Goal: Complete application form: Complete application form

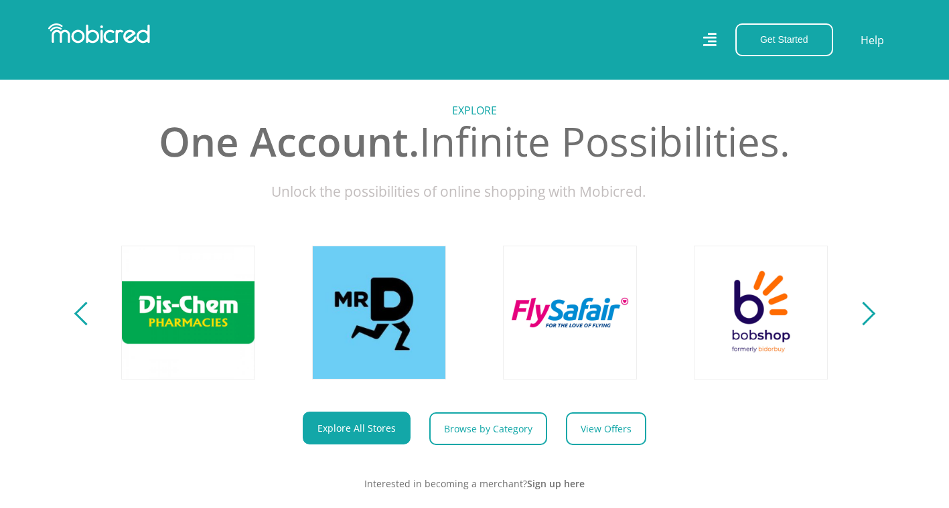
scroll to position [469, 0]
click at [867, 325] on div "Next" at bounding box center [862, 312] width 23 height 23
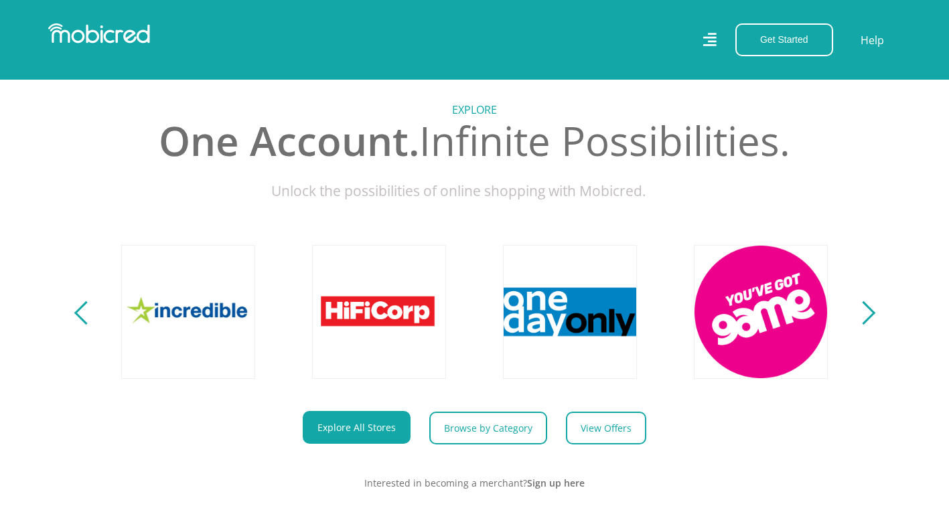
scroll to position [0, 2480]
click at [867, 325] on div "Next" at bounding box center [862, 312] width 23 height 23
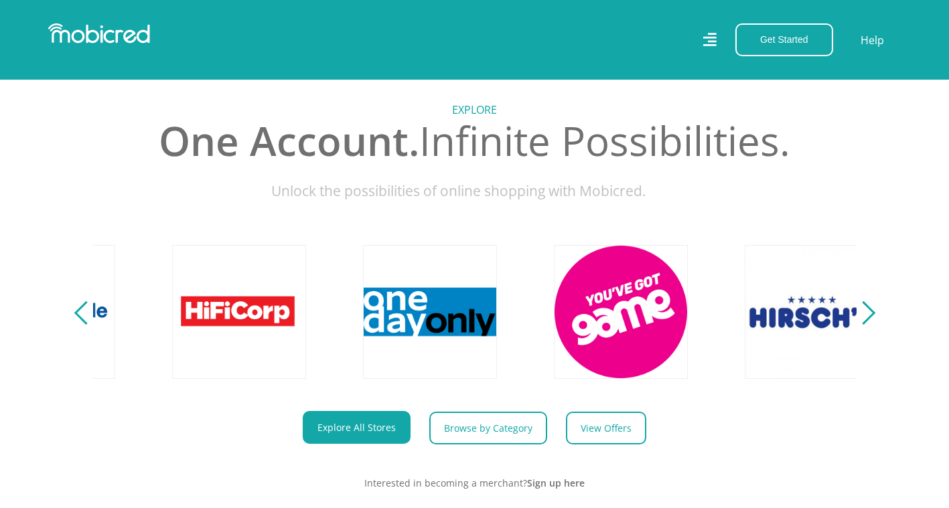
scroll to position [0, 3053]
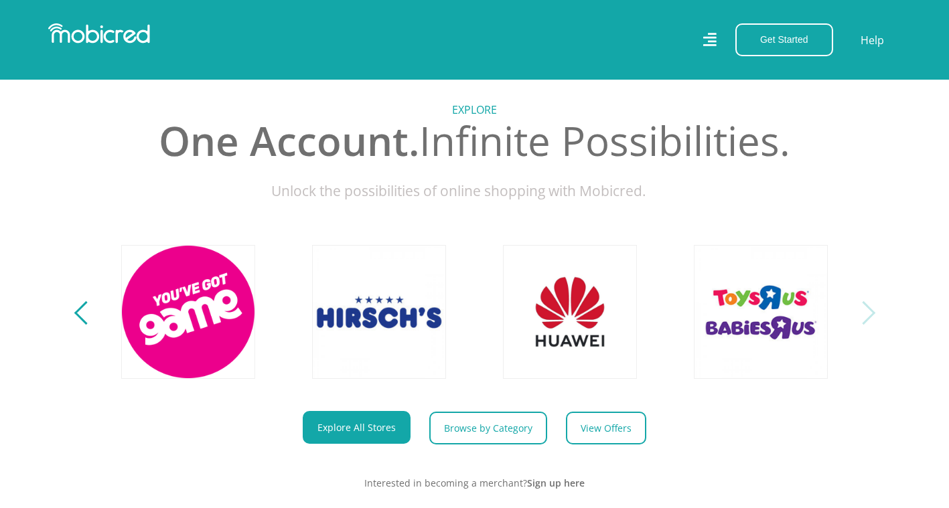
click at [866, 325] on div "Next" at bounding box center [862, 312] width 23 height 23
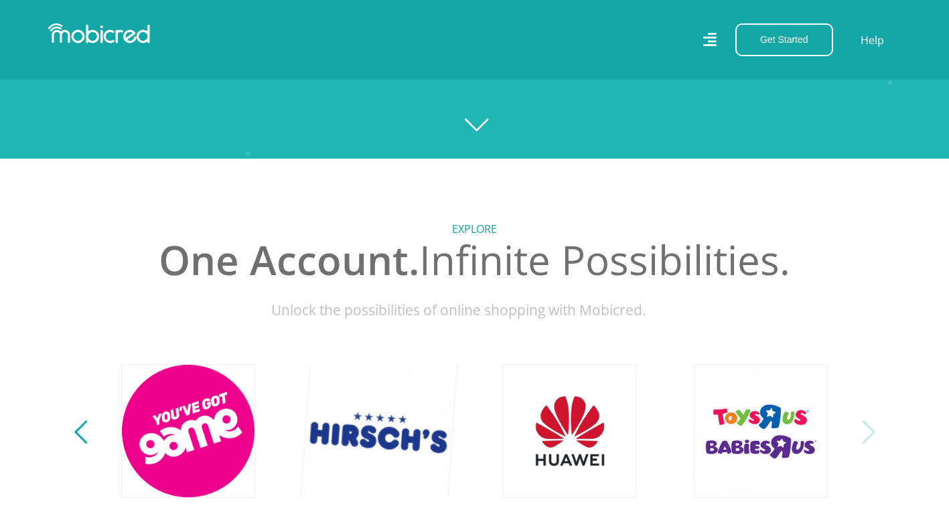
scroll to position [134, 0]
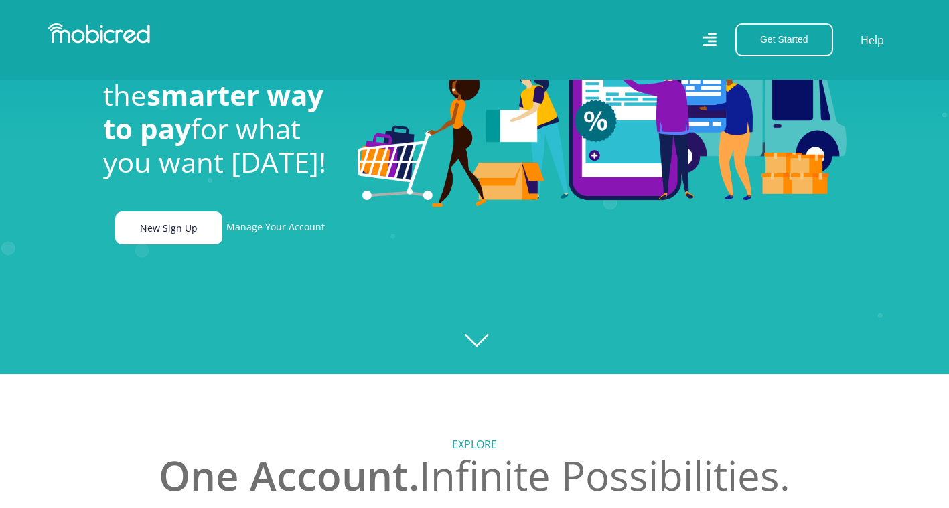
click at [150, 216] on link "New Sign Up" at bounding box center [168, 228] width 107 height 33
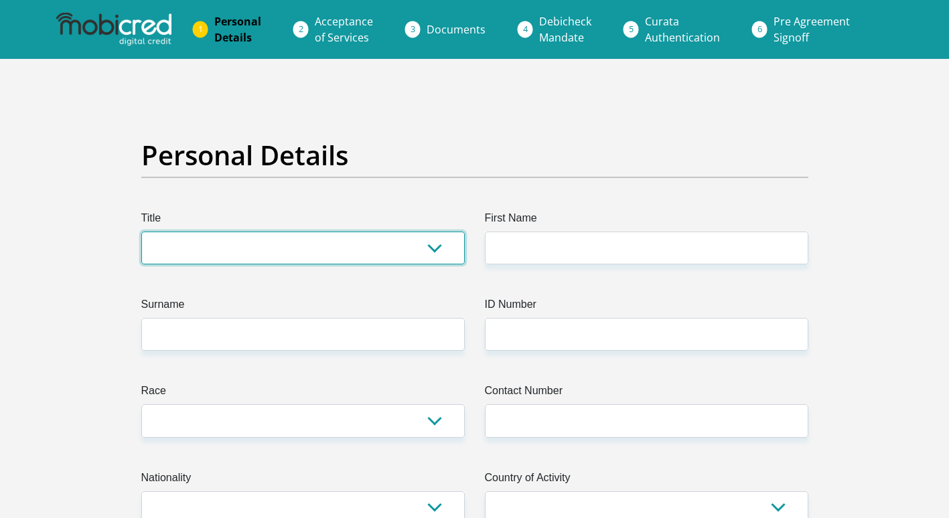
click at [208, 258] on select "Mr Ms Mrs Dr [PERSON_NAME]" at bounding box center [302, 248] width 323 height 33
select select "Mr"
click at [141, 232] on select "Mr Ms Mrs Dr [PERSON_NAME]" at bounding box center [302, 248] width 323 height 33
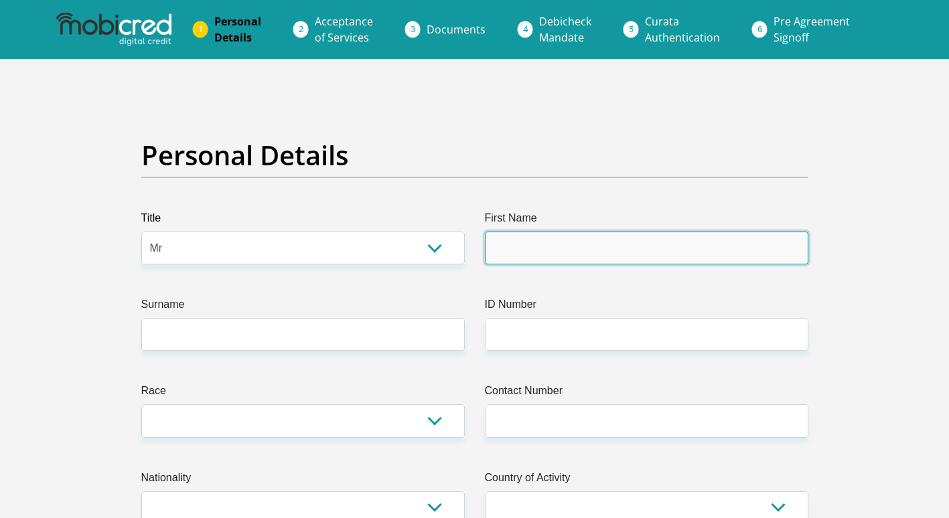
click at [544, 244] on input "First Name" at bounding box center [646, 248] width 323 height 33
type input "d"
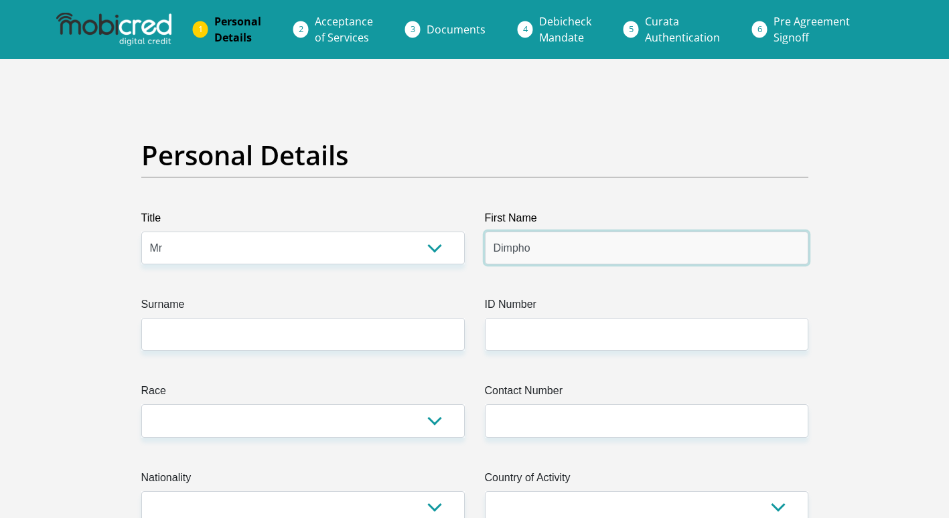
type input "Dimpho"
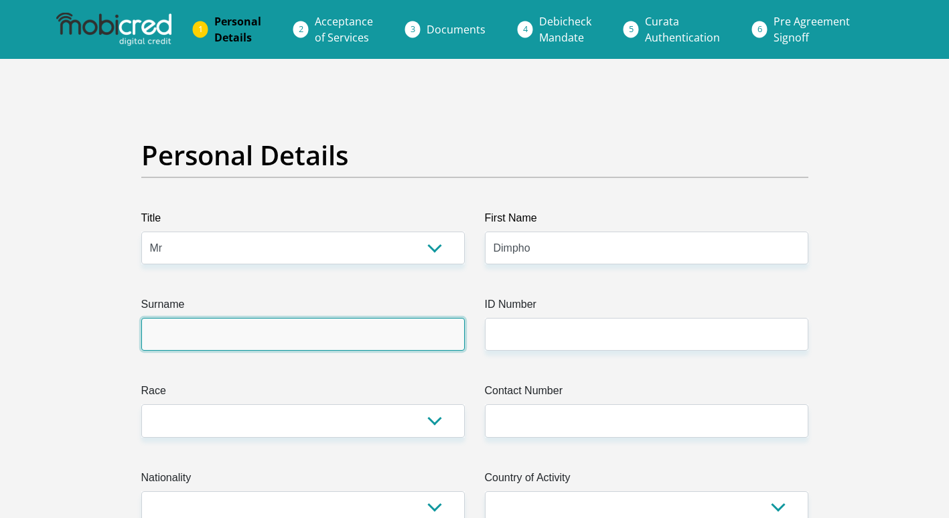
click at [222, 324] on input "Surname" at bounding box center [302, 334] width 323 height 33
type input "Paile"
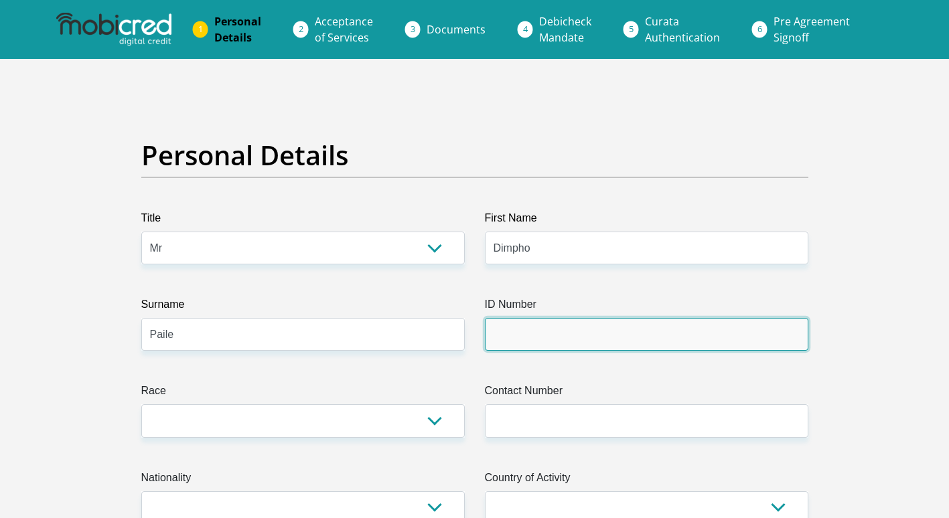
click at [631, 347] on input "ID Number" at bounding box center [646, 334] width 323 height 33
type input "0211026037088"
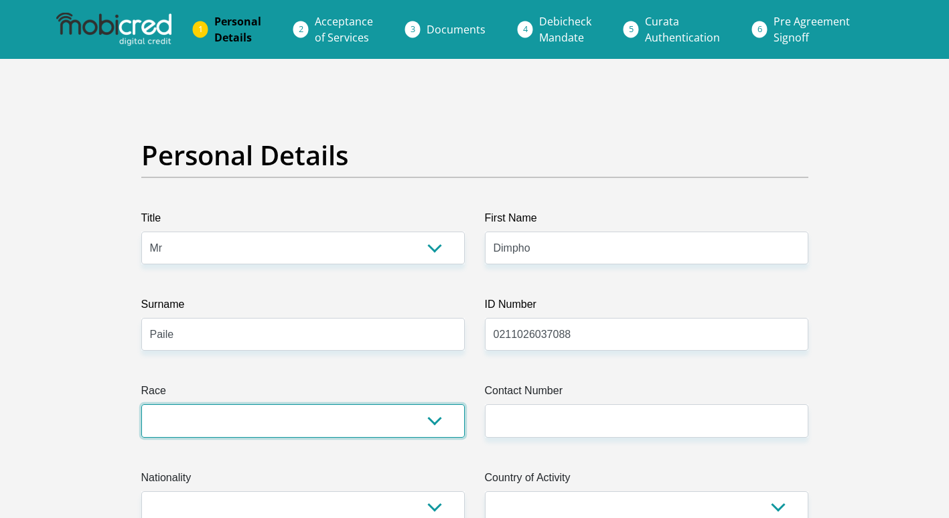
click at [436, 415] on select "Black Coloured Indian White Other" at bounding box center [302, 420] width 323 height 33
select select "1"
click at [141, 404] on select "Black Coloured Indian White Other" at bounding box center [302, 420] width 323 height 33
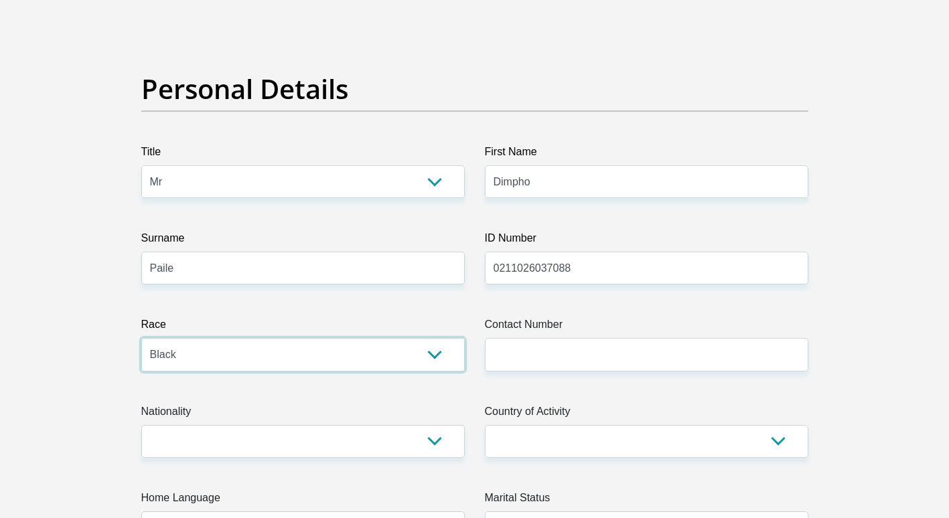
scroll to position [67, 0]
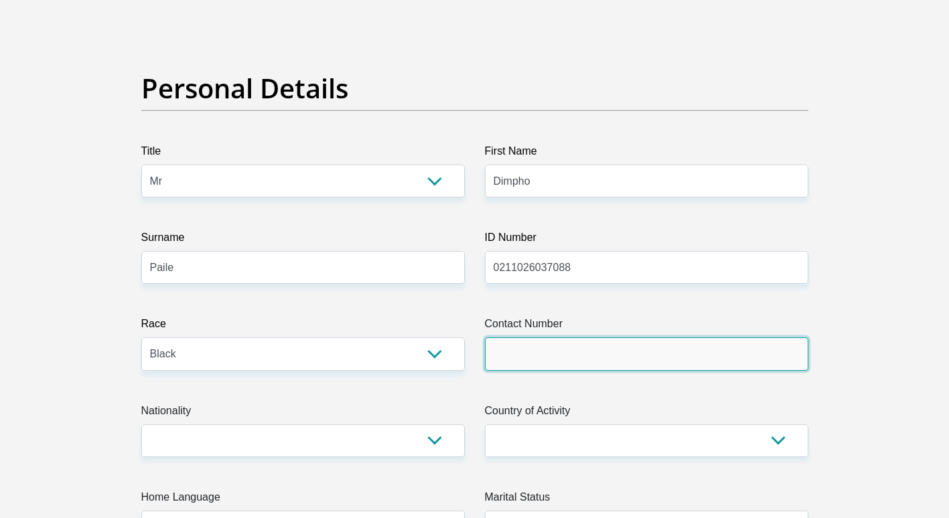
drag, startPoint x: 540, startPoint y: 353, endPoint x: 502, endPoint y: 351, distance: 38.2
click at [539, 354] on input "Contact Number" at bounding box center [646, 353] width 323 height 33
type input "0820880686"
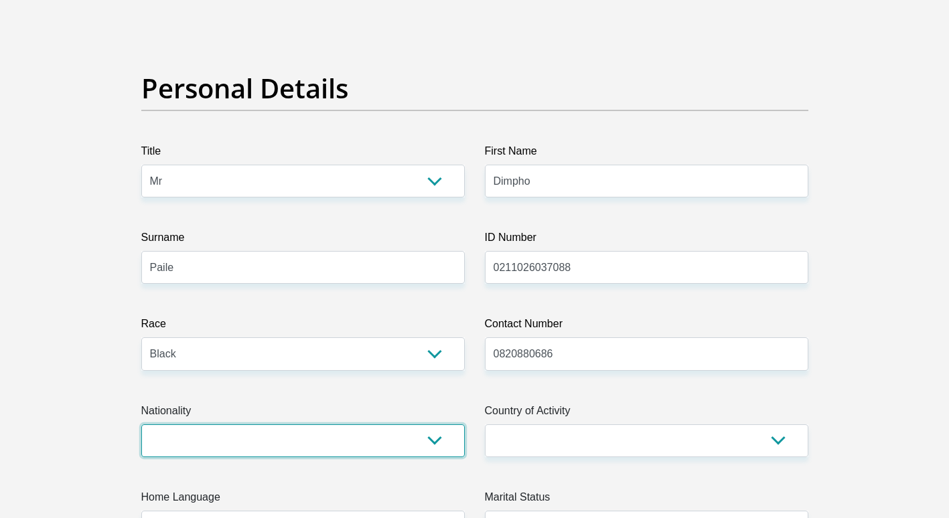
drag, startPoint x: 435, startPoint y: 442, endPoint x: 433, endPoint y: 434, distance: 8.3
click at [436, 442] on select "South Africa Afghanistan Aland Islands Albania Algeria America Samoa American V…" at bounding box center [302, 440] width 323 height 33
select select "ZAF"
click at [141, 424] on select "South Africa Afghanistan Aland Islands Albania Algeria America Samoa American V…" at bounding box center [302, 440] width 323 height 33
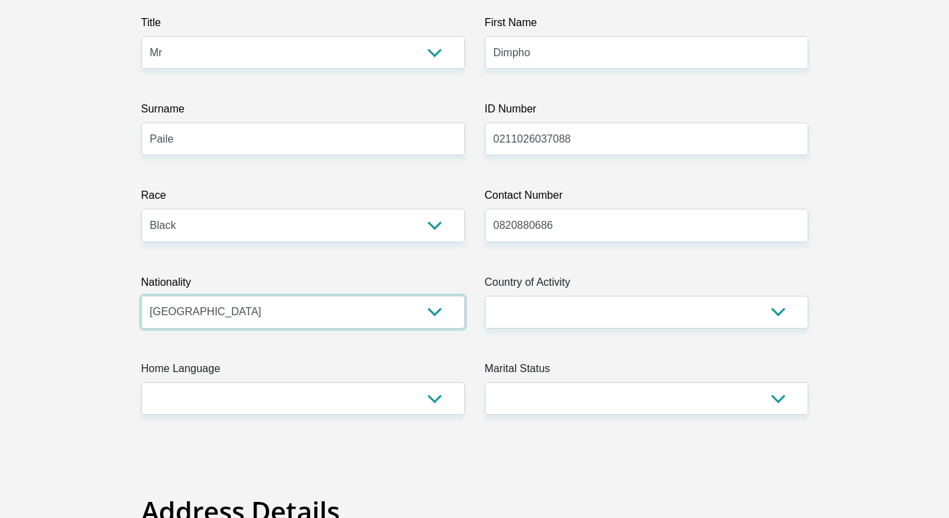
scroll to position [201, 0]
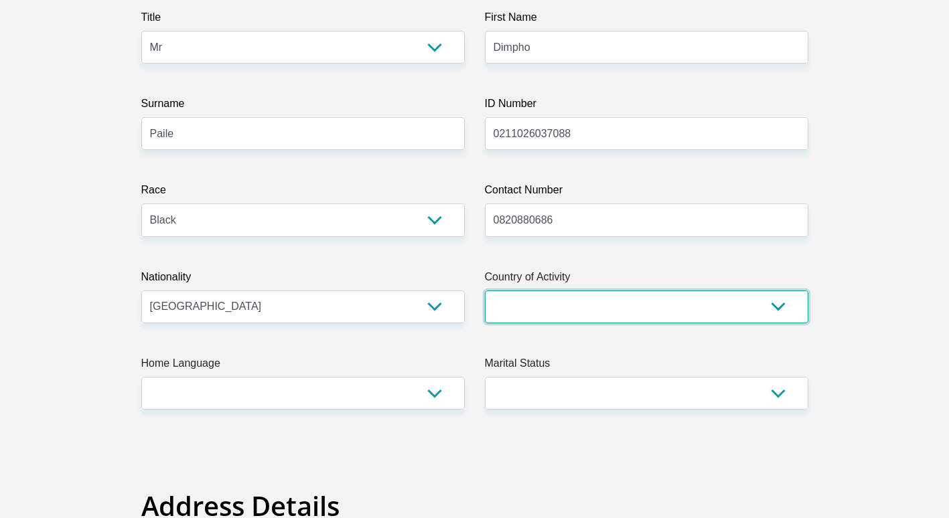
click at [511, 311] on select "South Africa Afghanistan Aland Islands Albania Algeria America Samoa American V…" at bounding box center [646, 307] width 323 height 33
select select "ZAF"
click at [485, 291] on select "South Africa Afghanistan Aland Islands Albania Algeria America Samoa American V…" at bounding box center [646, 307] width 323 height 33
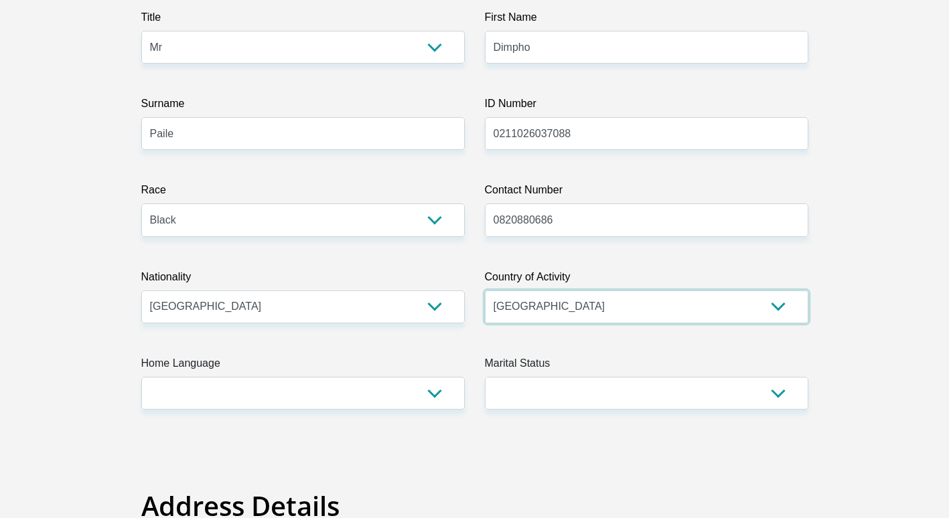
scroll to position [268, 0]
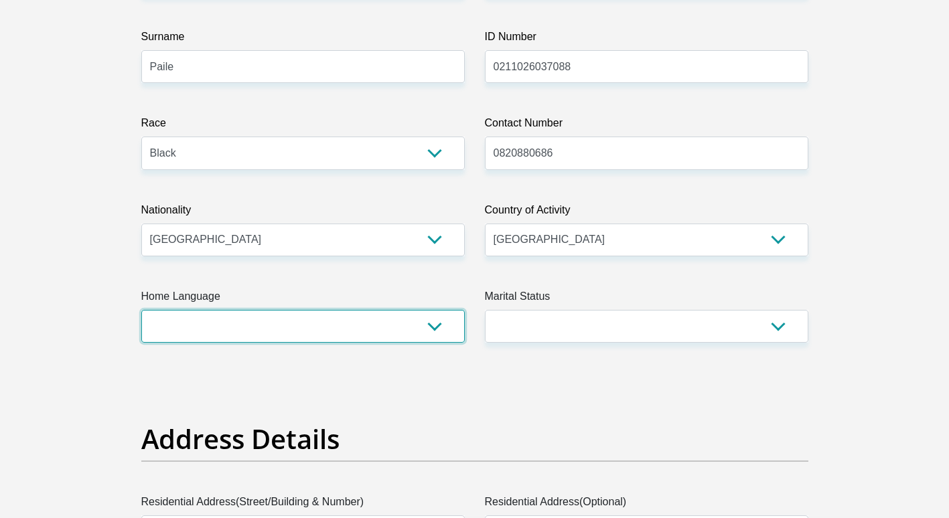
click at [320, 332] on select "Afrikaans English Sepedi South Ndebele Southern Sotho Swati Tsonga Tswana Venda…" at bounding box center [302, 326] width 323 height 33
click at [311, 332] on select "Afrikaans English Sepedi South Ndebele Southern Sotho Swati Tsonga Tswana Venda…" at bounding box center [302, 326] width 323 height 33
select select "nso"
click at [141, 310] on select "Afrikaans English Sepedi South Ndebele Southern Sotho Swati Tsonga Tswana Venda…" at bounding box center [302, 326] width 323 height 33
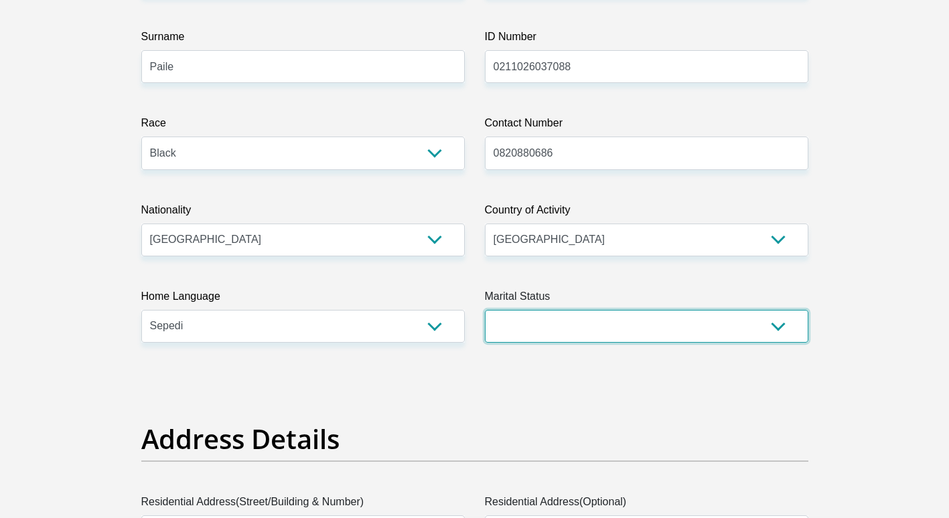
click at [560, 325] on select "Married ANC Single Divorced Widowed Married COP or Customary Law" at bounding box center [646, 326] width 323 height 33
select select "2"
click at [485, 310] on select "Married ANC Single Divorced Widowed Married COP or Customary Law" at bounding box center [646, 326] width 323 height 33
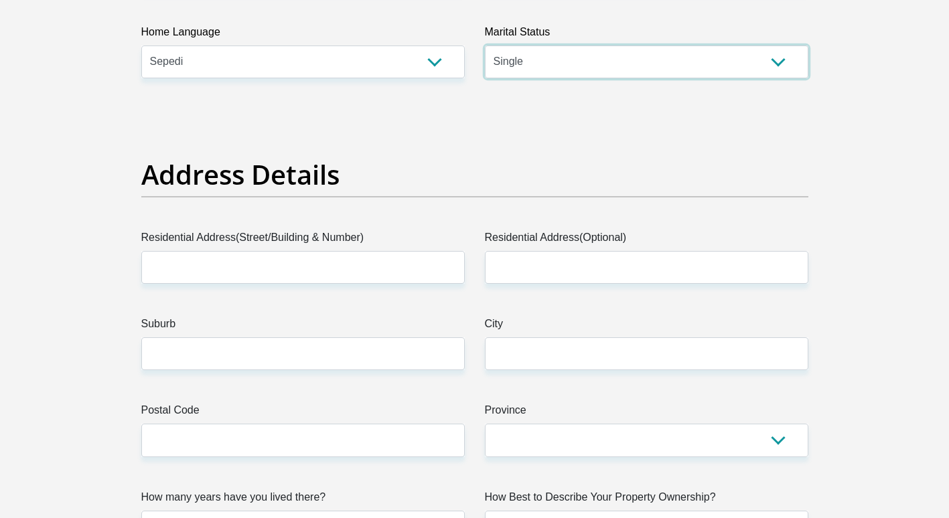
scroll to position [536, 0]
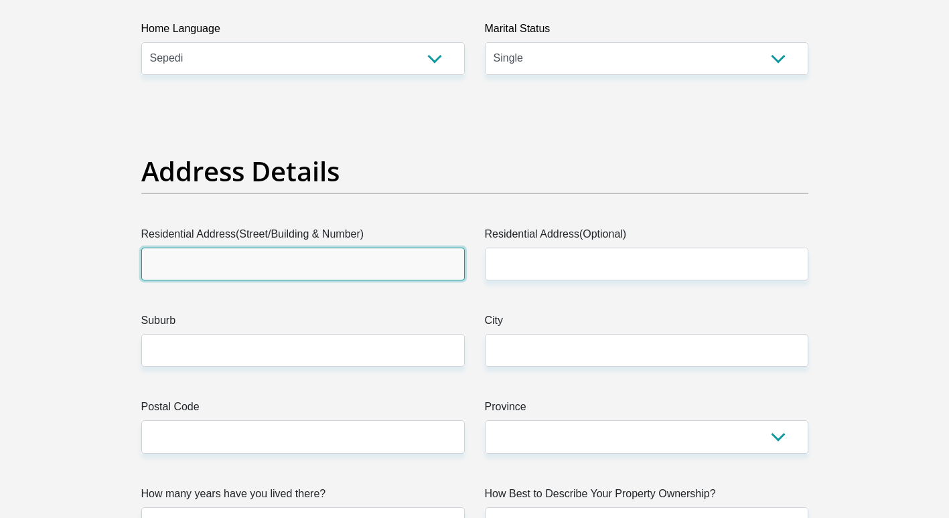
click at [223, 270] on input "Residential Address(Street/Building & Number)" at bounding box center [302, 264] width 323 height 33
type input "4 arundel"
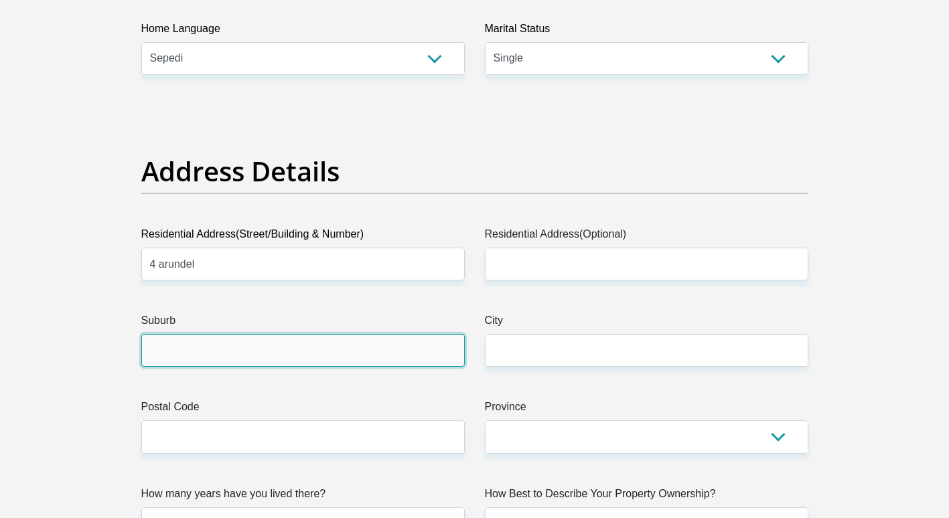
click at [203, 343] on input "Suburb" at bounding box center [302, 350] width 323 height 33
type input "belhar"
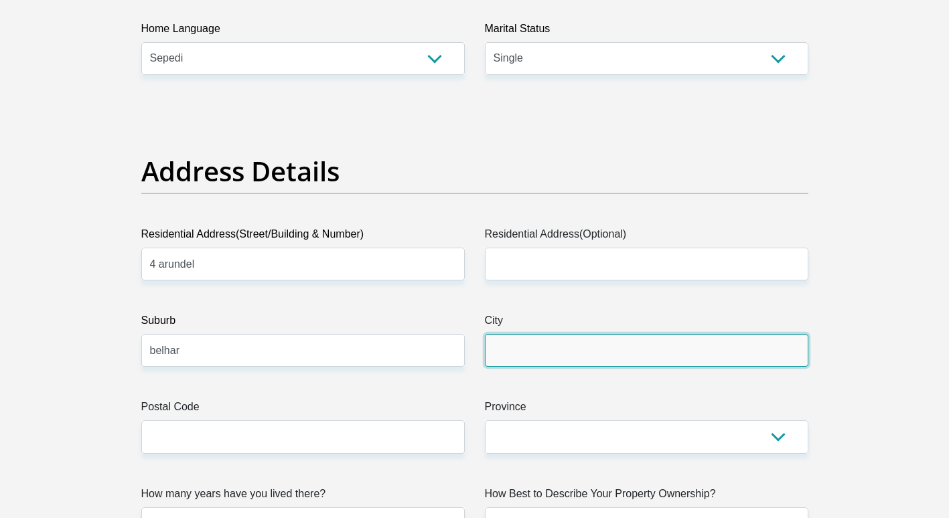
click at [561, 352] on input "City" at bounding box center [646, 350] width 323 height 33
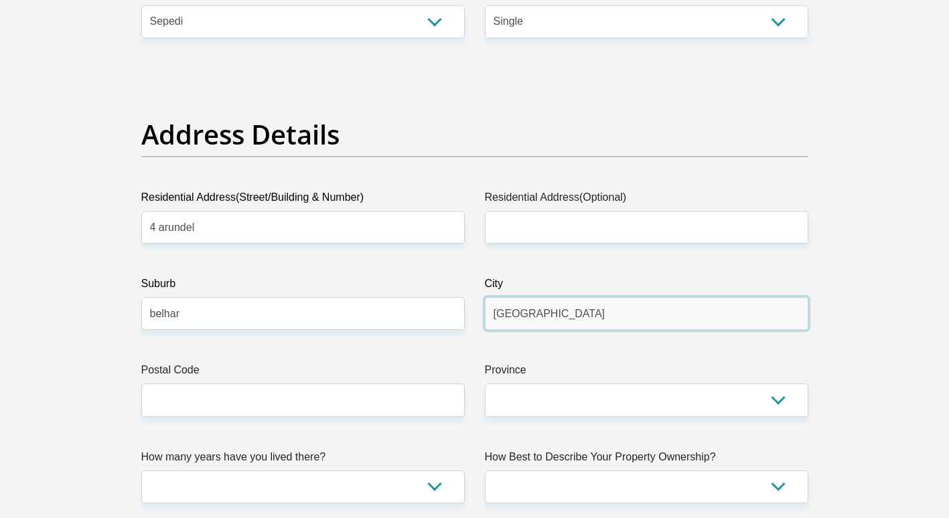
scroll to position [602, 0]
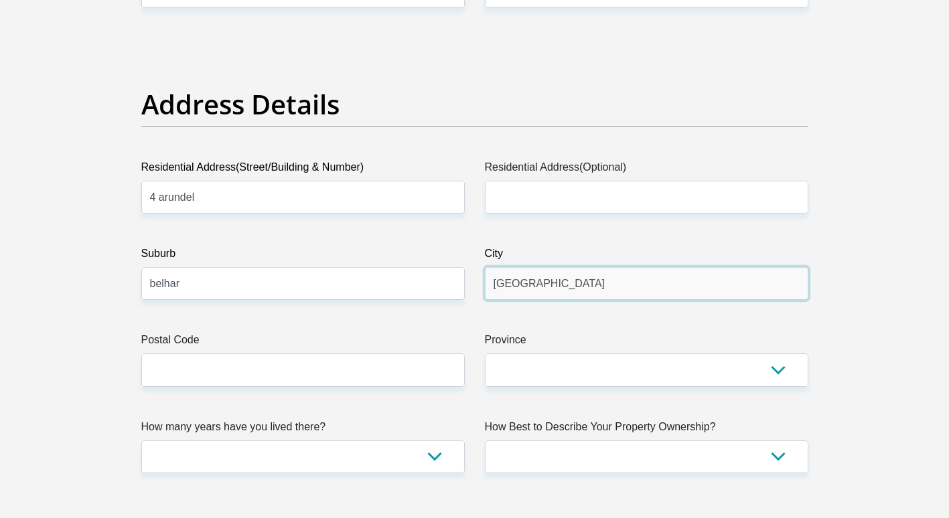
type input "Cape Town"
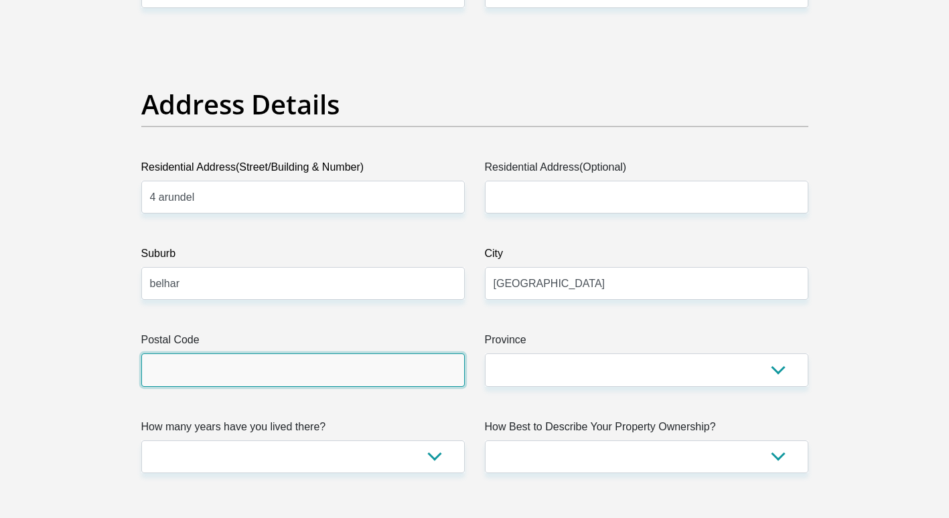
click at [204, 368] on input "Postal Code" at bounding box center [302, 369] width 323 height 33
click at [156, 386] on input "Postal Code" at bounding box center [302, 369] width 323 height 33
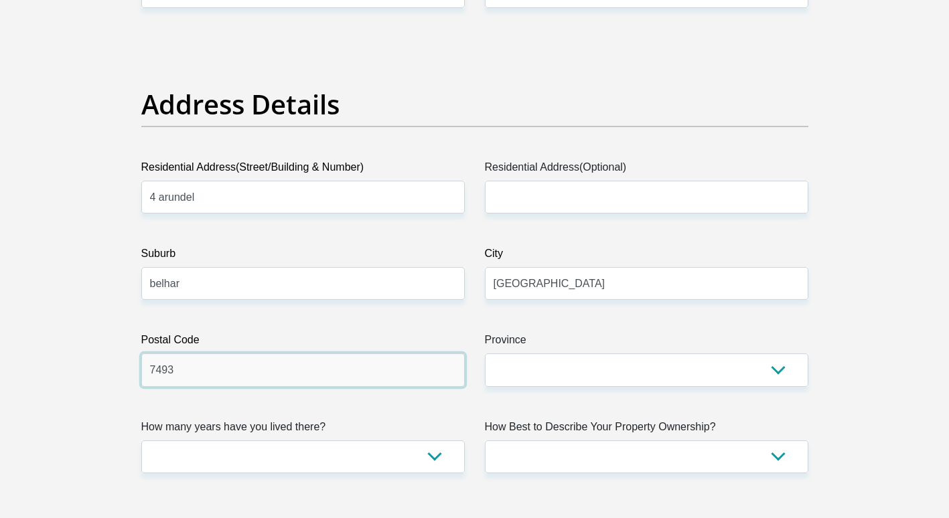
type input "7493"
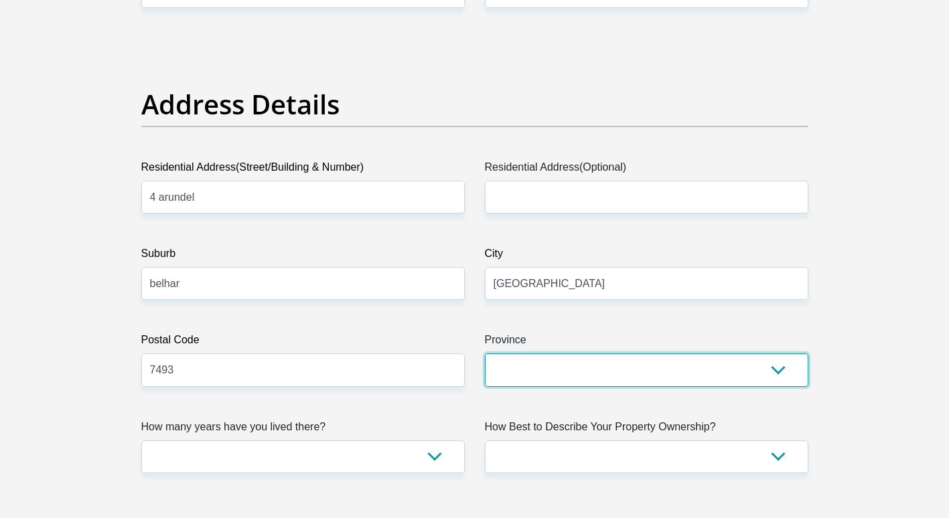
click at [578, 366] on select "Eastern Cape Free State Gauteng KwaZulu-Natal Limpopo Mpumalanga Northern Cape …" at bounding box center [646, 369] width 323 height 33
select select "Western Cape"
click at [485, 353] on select "Eastern Cape Free State Gauteng KwaZulu-Natal Limpopo Mpumalanga Northern Cape …" at bounding box center [646, 369] width 323 height 33
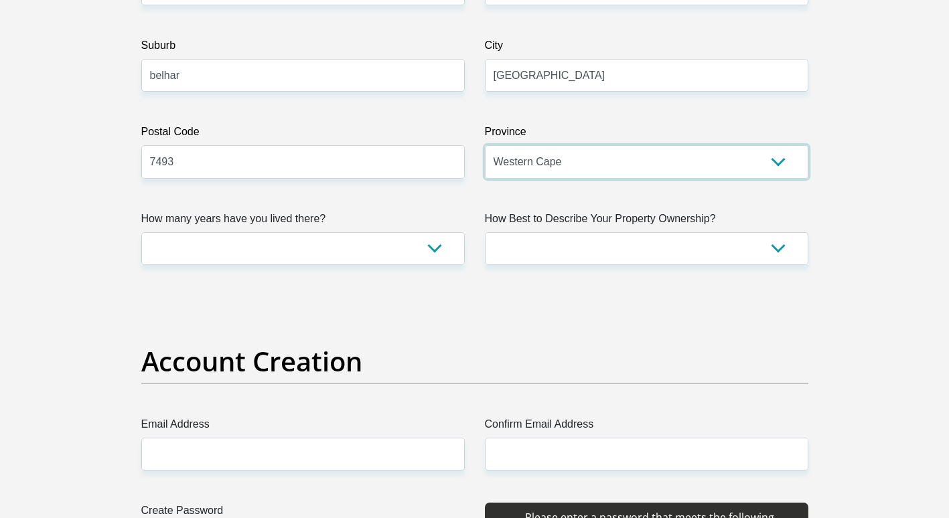
scroll to position [870, 0]
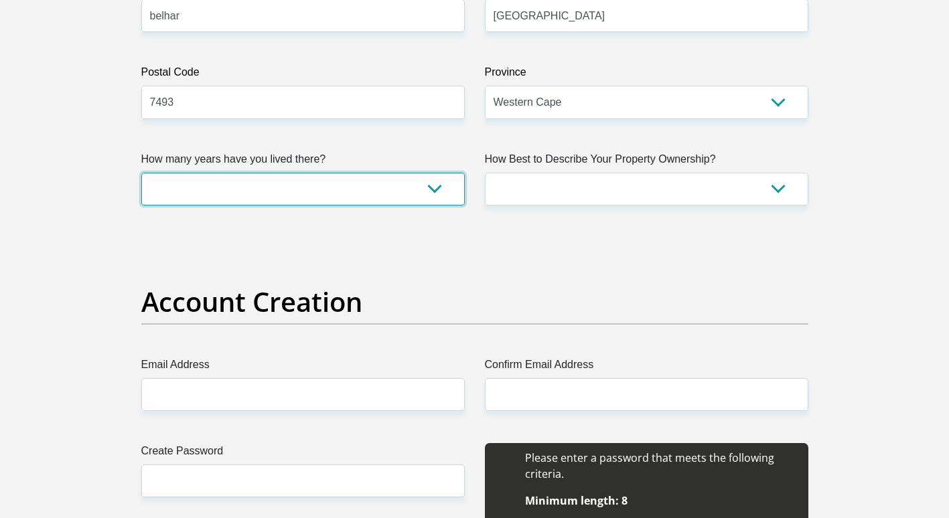
click at [420, 185] on select "less than 1 year 1-3 years 3-5 years 5+ years" at bounding box center [302, 189] width 323 height 33
select select "4"
click at [141, 173] on select "less than 1 year 1-3 years 3-5 years 5+ years" at bounding box center [302, 189] width 323 height 33
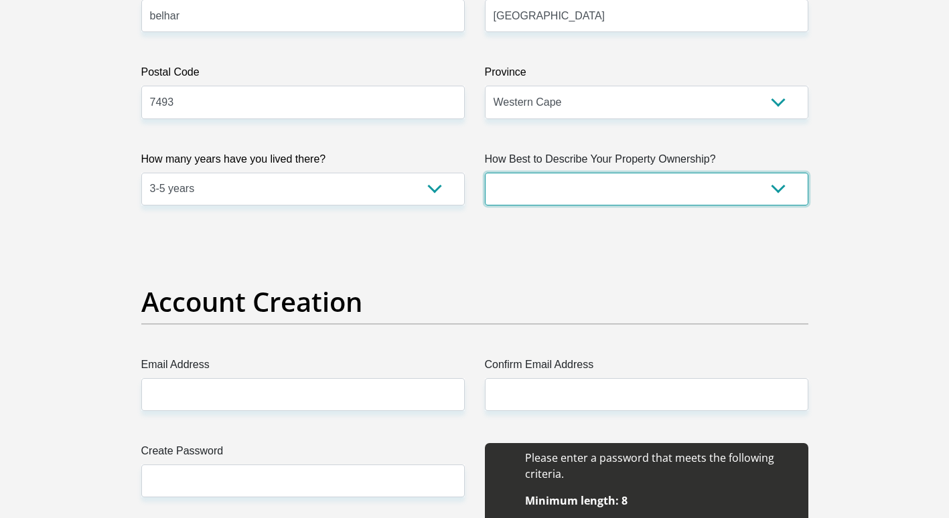
click at [559, 181] on select "Owned Rented Family Owned Company Dwelling" at bounding box center [646, 189] width 323 height 33
select select "parents"
click at [485, 173] on select "Owned Rented Family Owned Company Dwelling" at bounding box center [646, 189] width 323 height 33
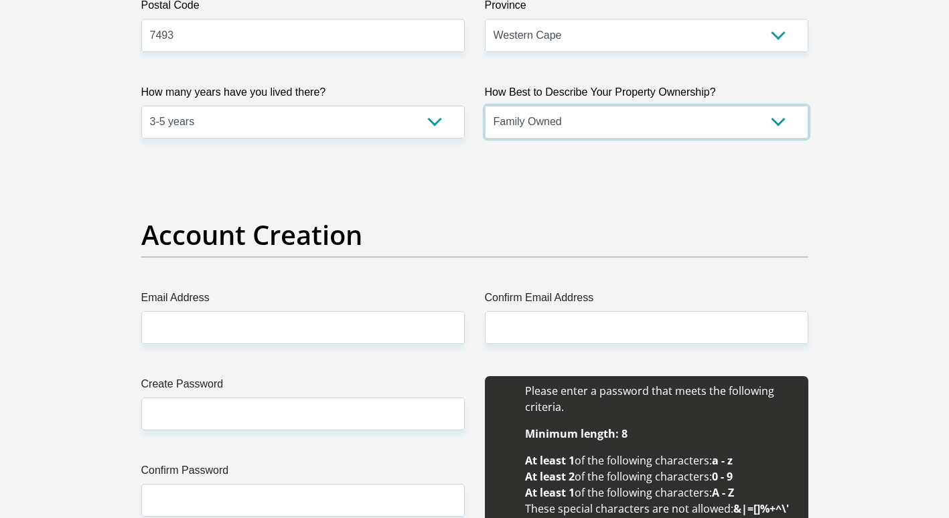
scroll to position [1004, 0]
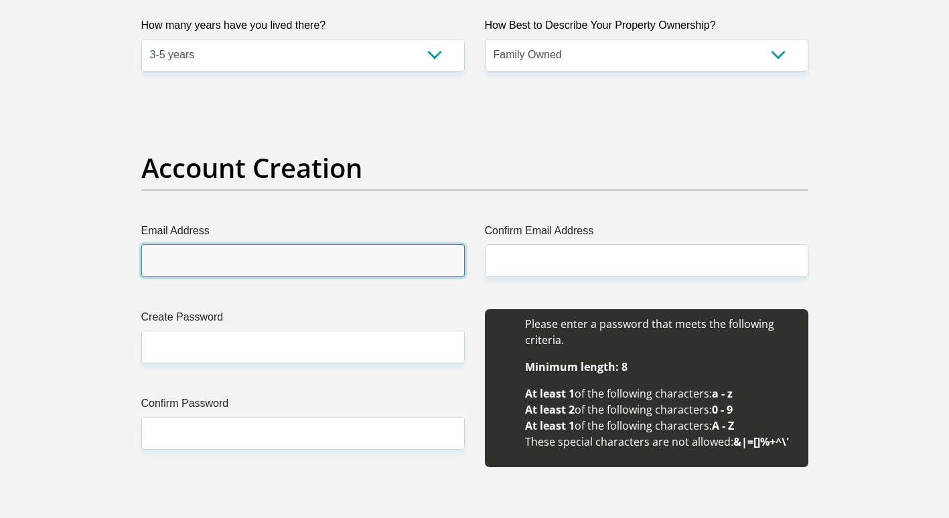
click at [301, 262] on input "Email Address" at bounding box center [302, 260] width 323 height 33
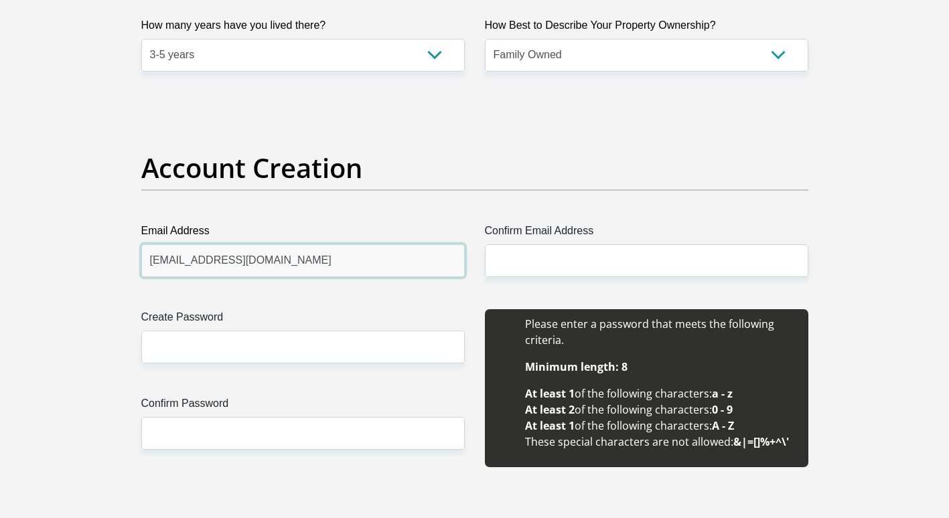
type input "dimphompone20@gmail.com"
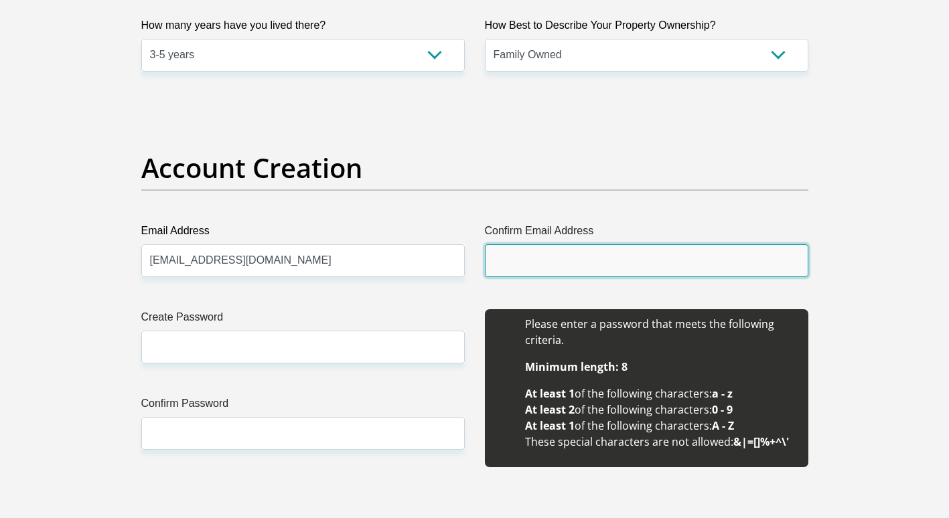
click at [544, 251] on input "Confirm Email Address" at bounding box center [646, 260] width 323 height 33
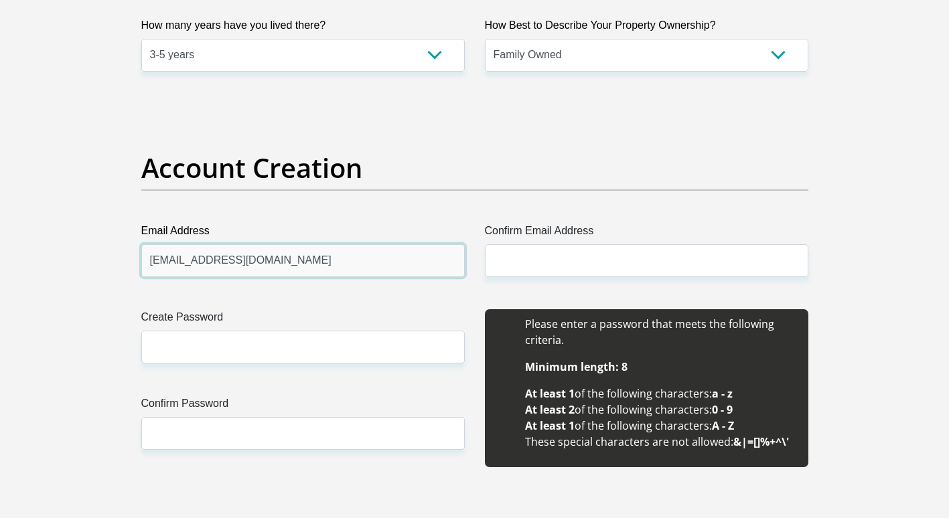
drag, startPoint x: 305, startPoint y: 260, endPoint x: 106, endPoint y: 224, distance: 201.4
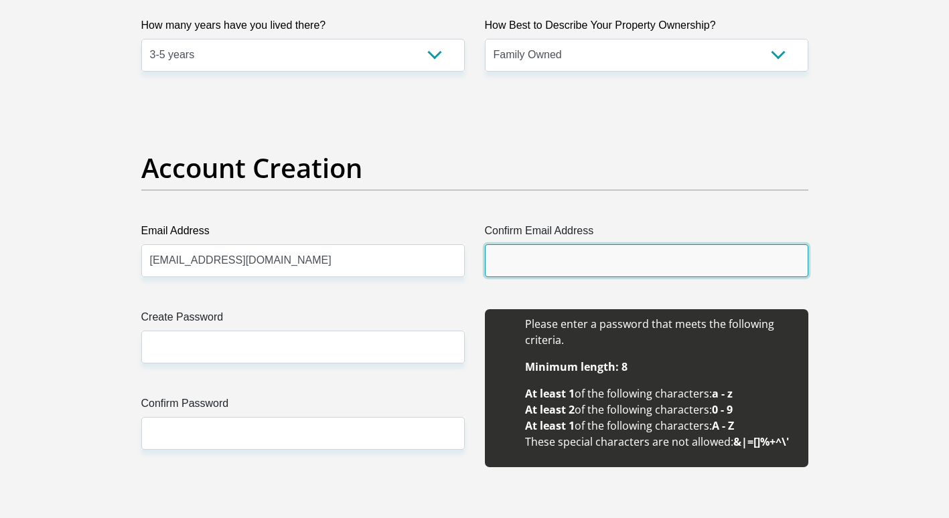
drag, startPoint x: 535, startPoint y: 275, endPoint x: 536, endPoint y: 266, distance: 9.5
click at [536, 275] on input "Confirm Email Address" at bounding box center [646, 260] width 323 height 33
paste input "dimphompone20@gmail.com"
type input "dimphompone20@gmail.com"
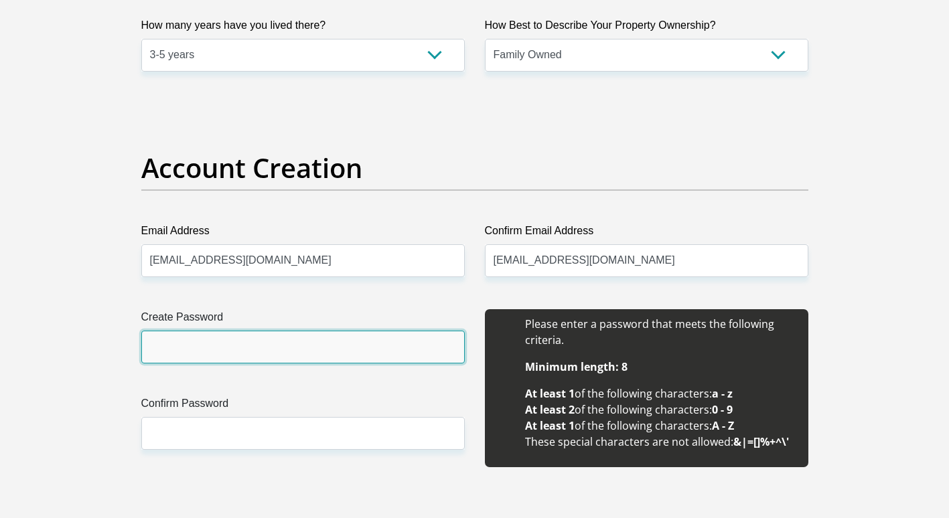
click at [153, 347] on input "Create Password" at bounding box center [302, 347] width 323 height 33
type input "d"
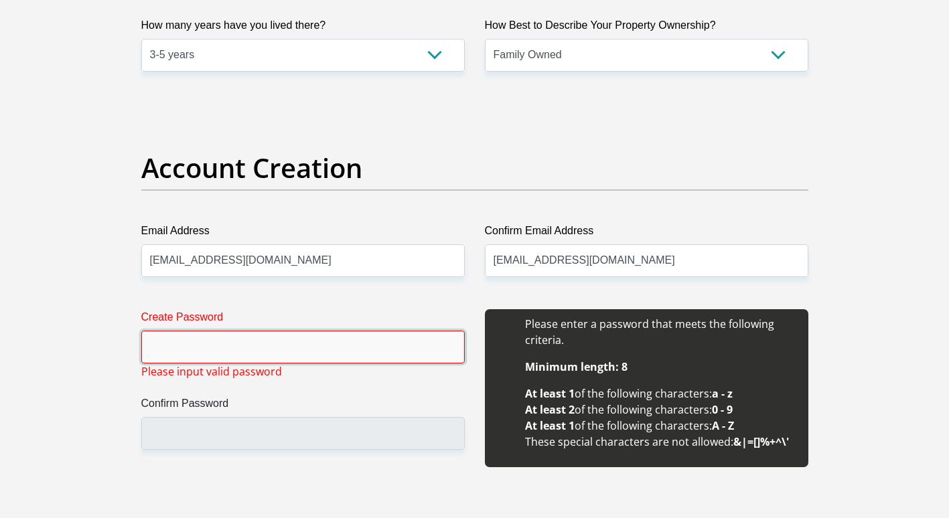
type input "d"
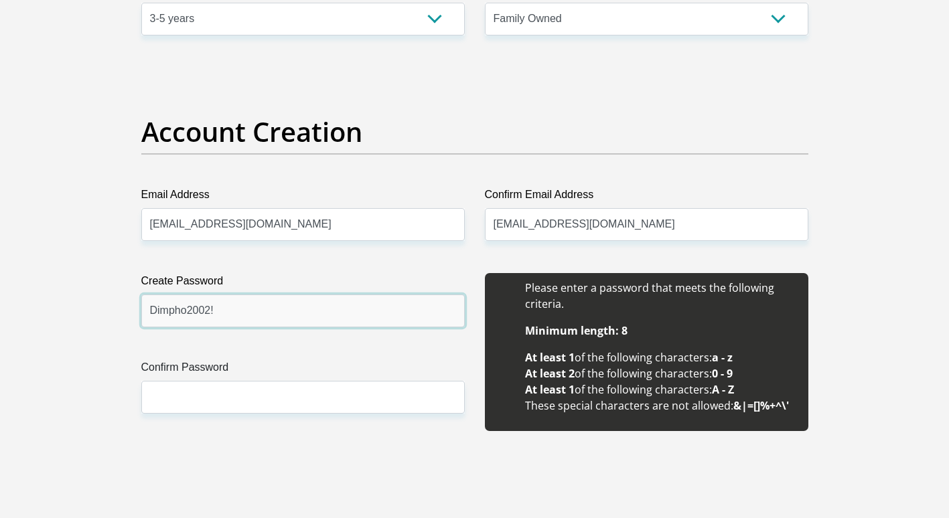
scroll to position [1071, 0]
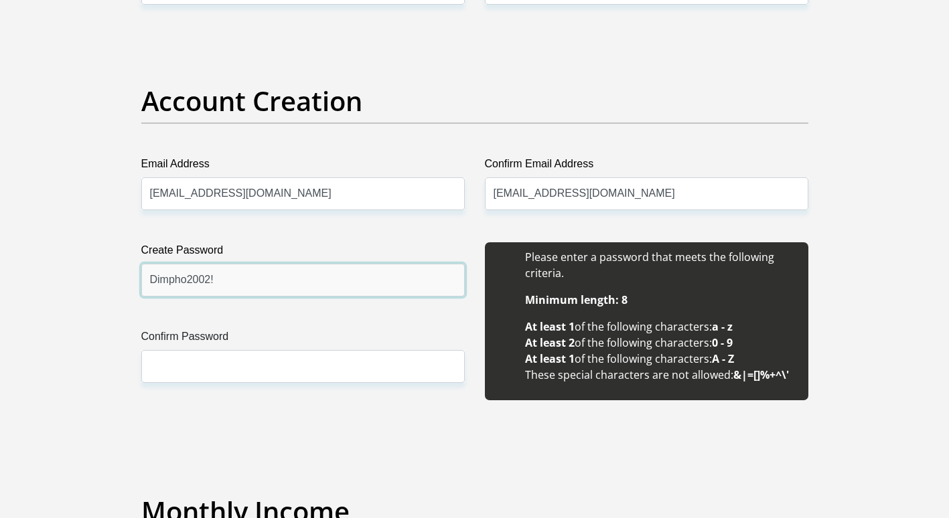
drag, startPoint x: 221, startPoint y: 277, endPoint x: 82, endPoint y: 283, distance: 138.7
type input "Dimpho2002!"
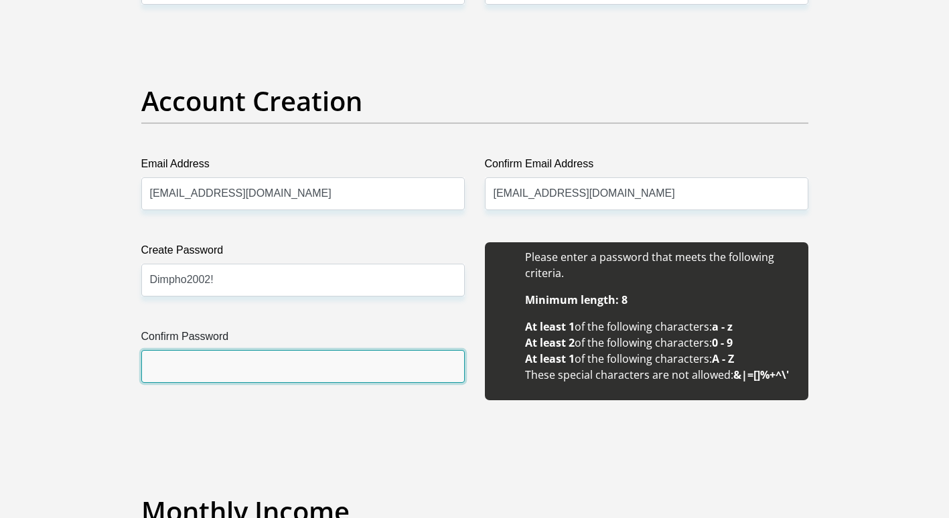
click at [207, 380] on input "Confirm Password" at bounding box center [302, 366] width 323 height 33
paste input "Dimpho2002!"
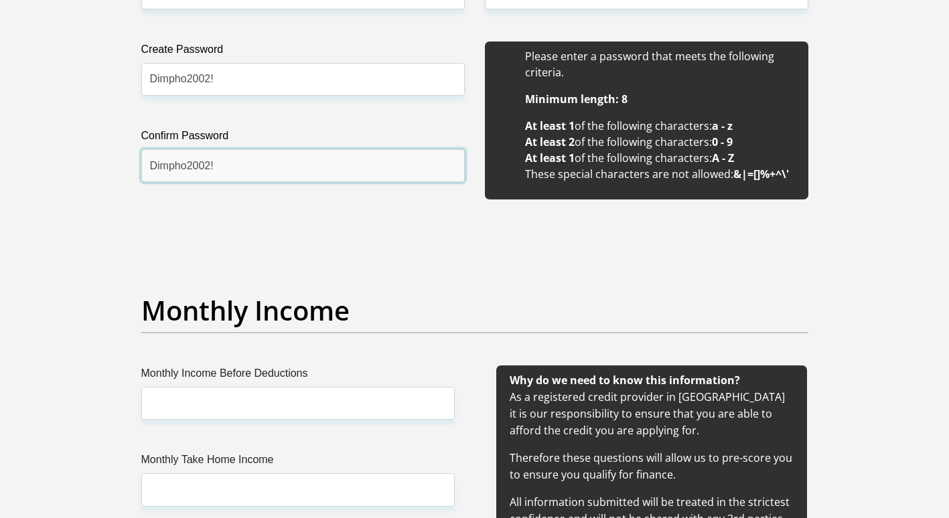
scroll to position [1339, 0]
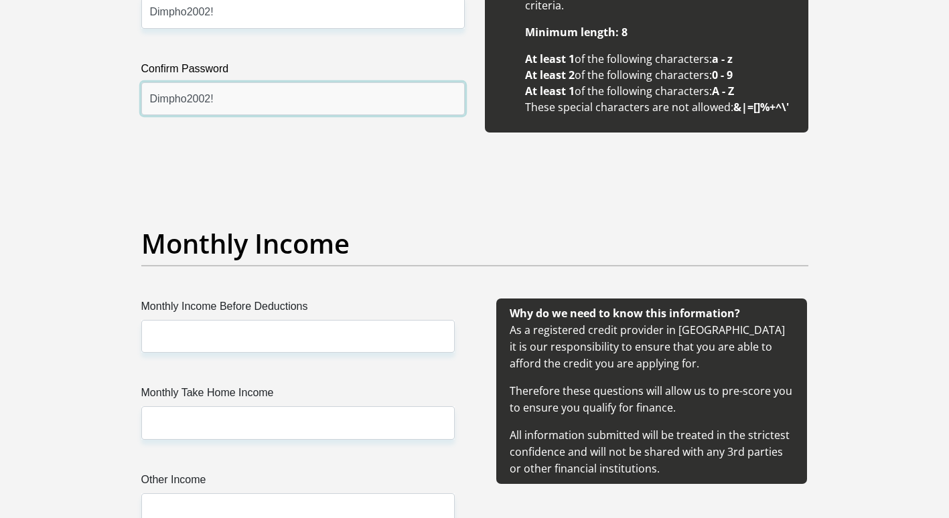
type input "Dimpho2002!"
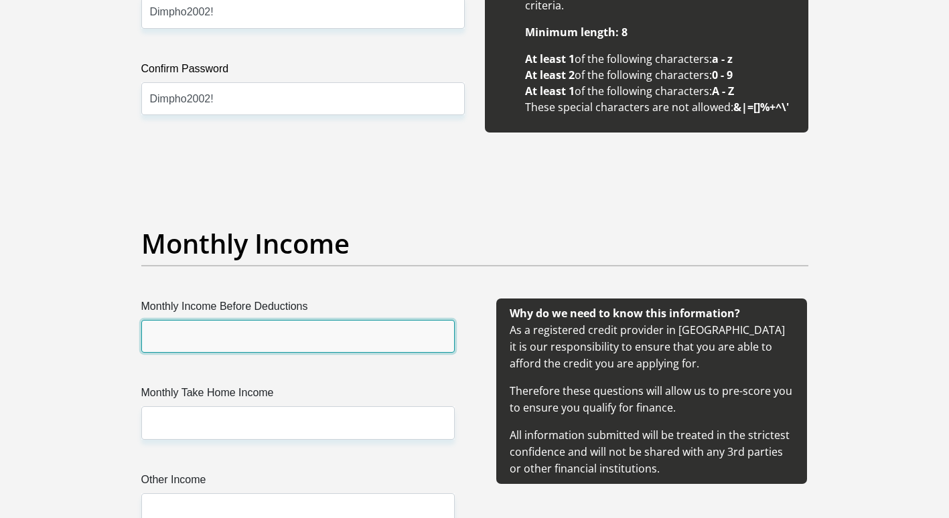
click at [248, 338] on input "Monthly Income Before Deductions" at bounding box center [297, 336] width 313 height 33
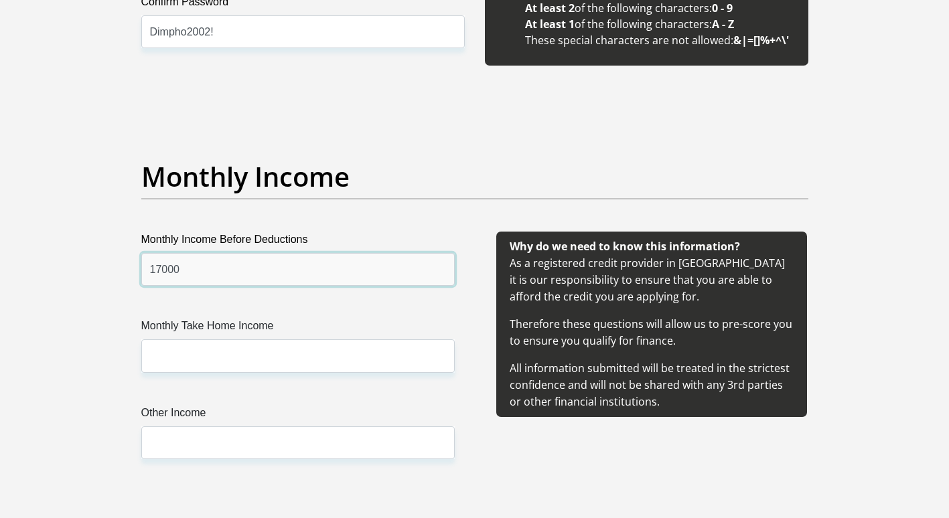
type input "17000"
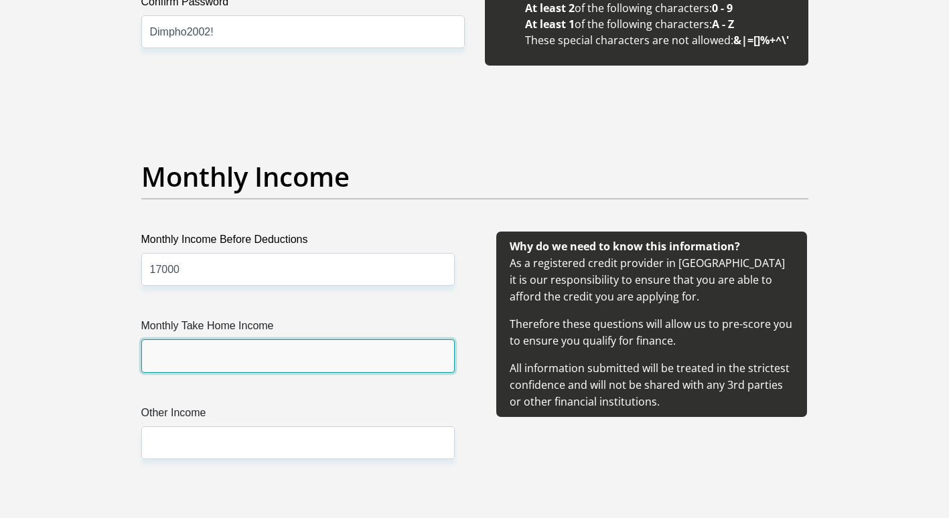
click at [224, 345] on input "Monthly Take Home Income" at bounding box center [297, 355] width 313 height 33
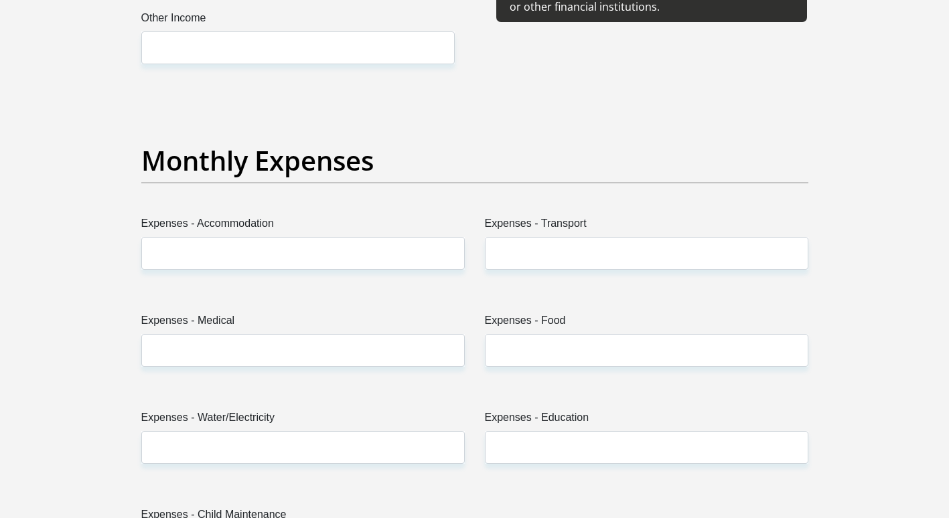
scroll to position [1807, 0]
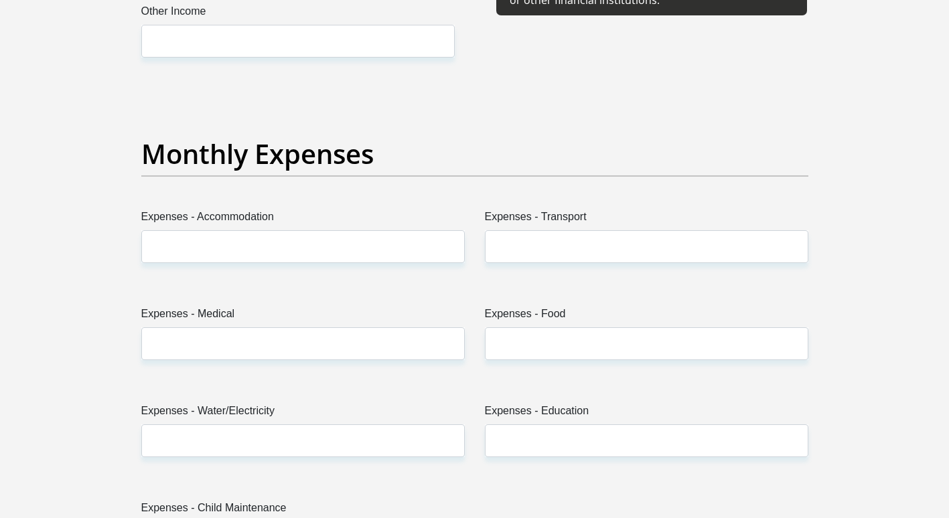
type input "14000"
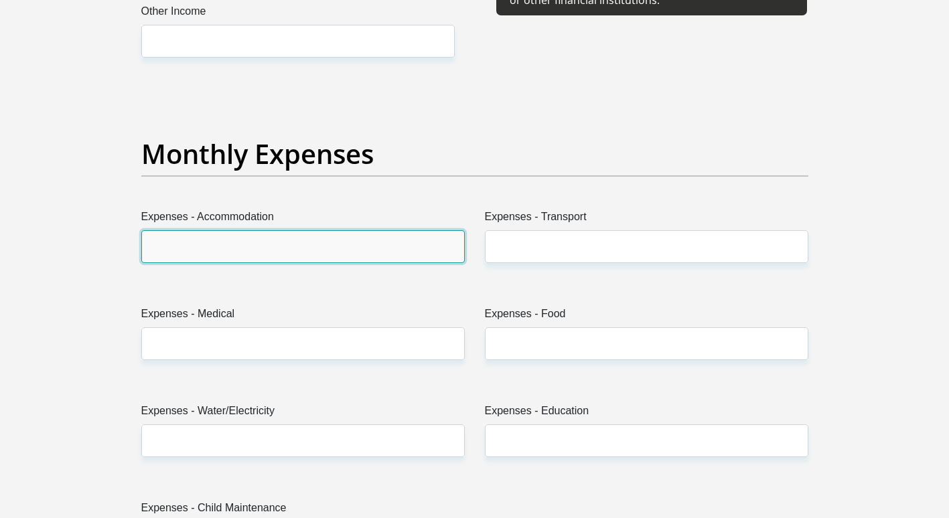
click at [226, 242] on input "Expenses - Accommodation" at bounding box center [302, 246] width 323 height 33
type input "0"
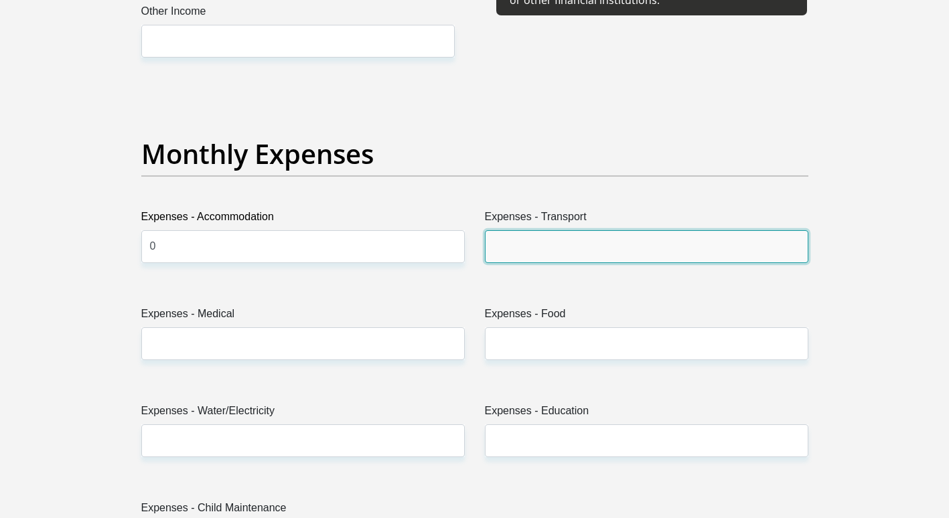
click at [556, 242] on input "Expenses - Transport" at bounding box center [646, 246] width 323 height 33
type input "0"
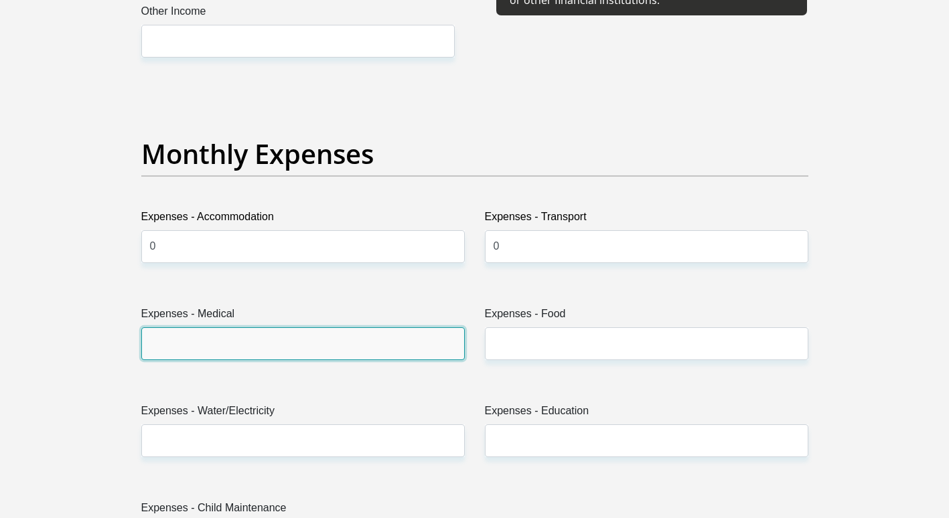
click at [206, 347] on input "Expenses - Medical" at bounding box center [302, 343] width 323 height 33
type input "0"
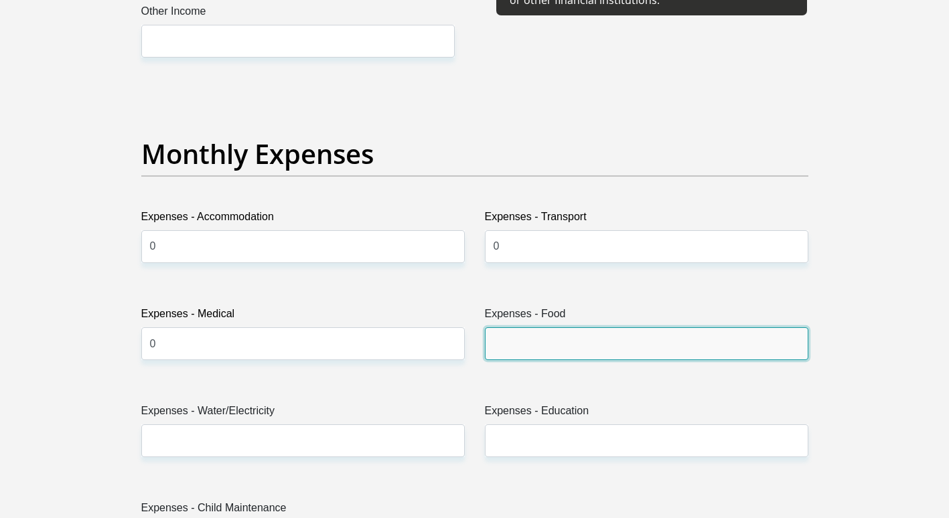
click at [517, 346] on input "Expenses - Food" at bounding box center [646, 343] width 323 height 33
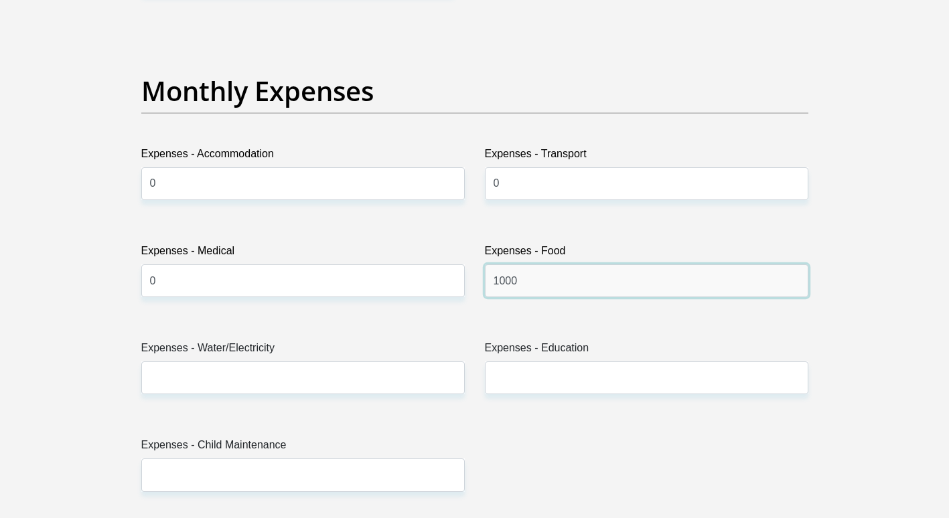
scroll to position [1941, 0]
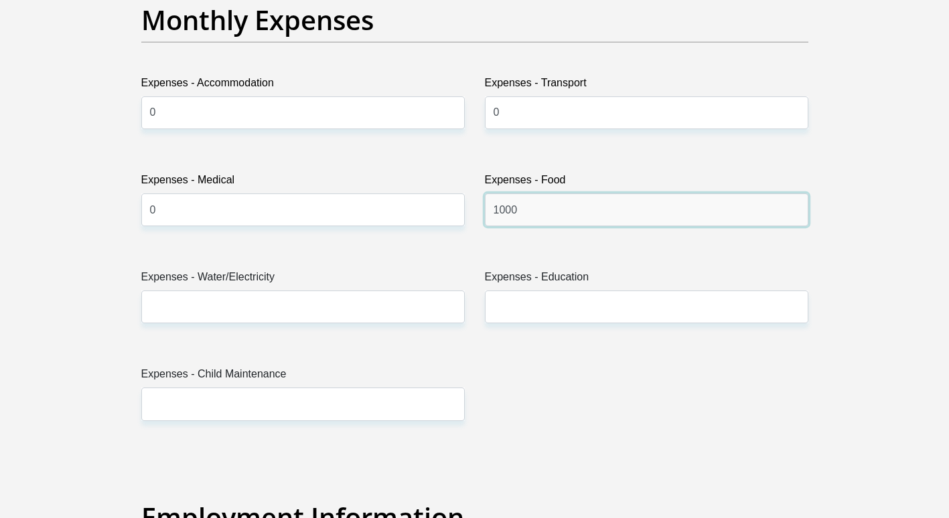
type input "1000"
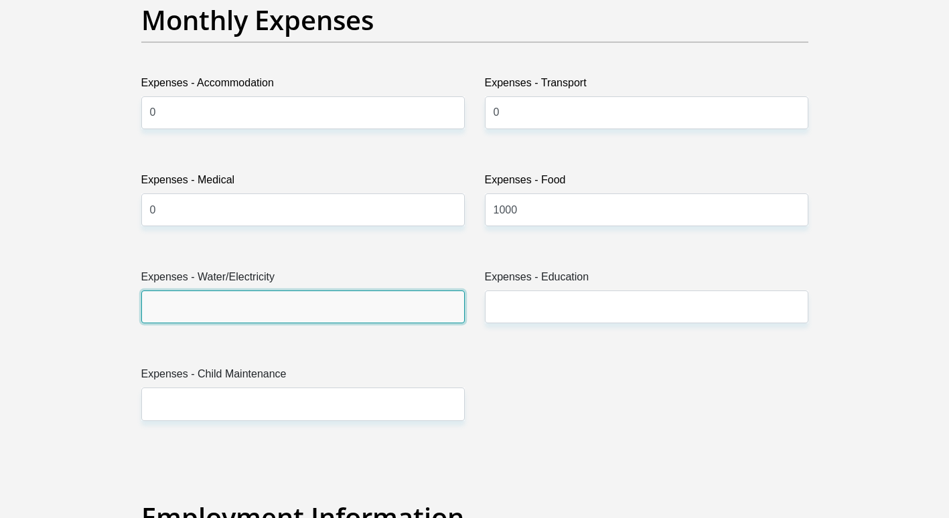
click at [236, 301] on input "Expenses - Water/Electricity" at bounding box center [302, 307] width 323 height 33
type input "500"
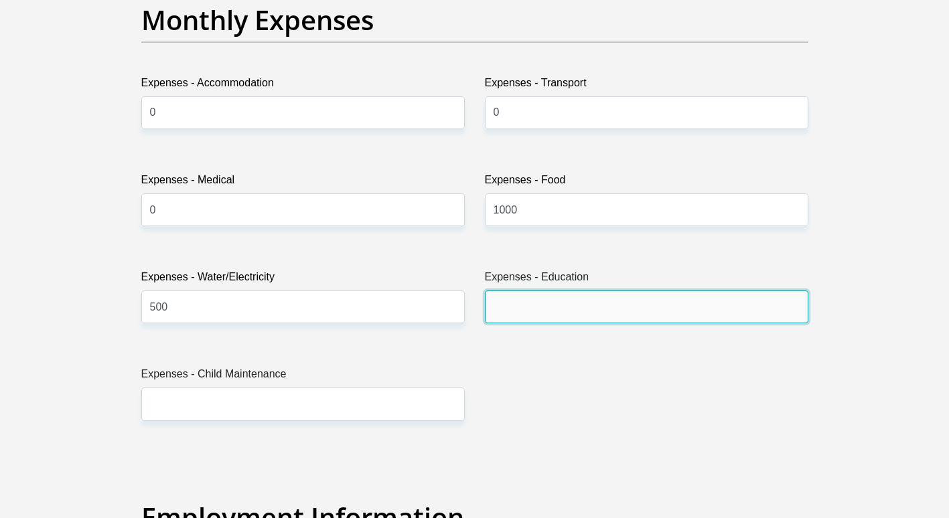
click at [537, 295] on input "Expenses - Education" at bounding box center [646, 307] width 323 height 33
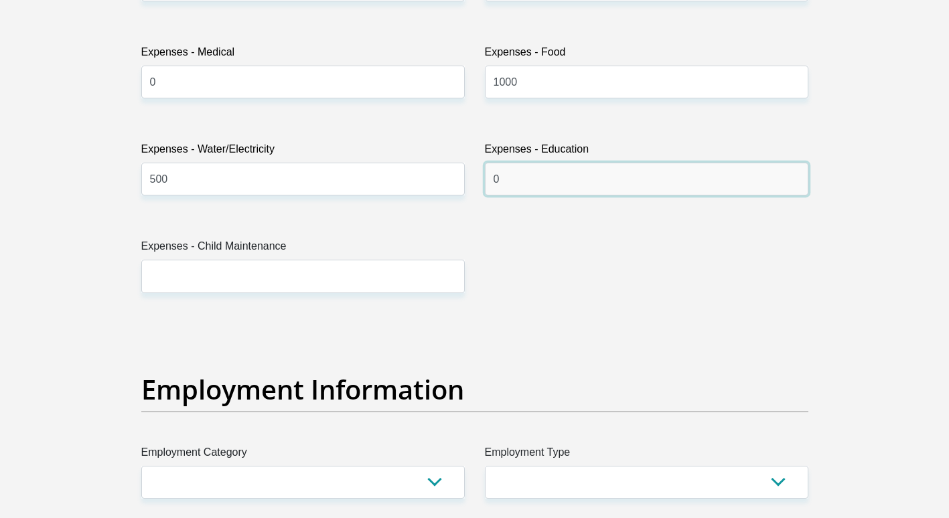
scroll to position [2075, 0]
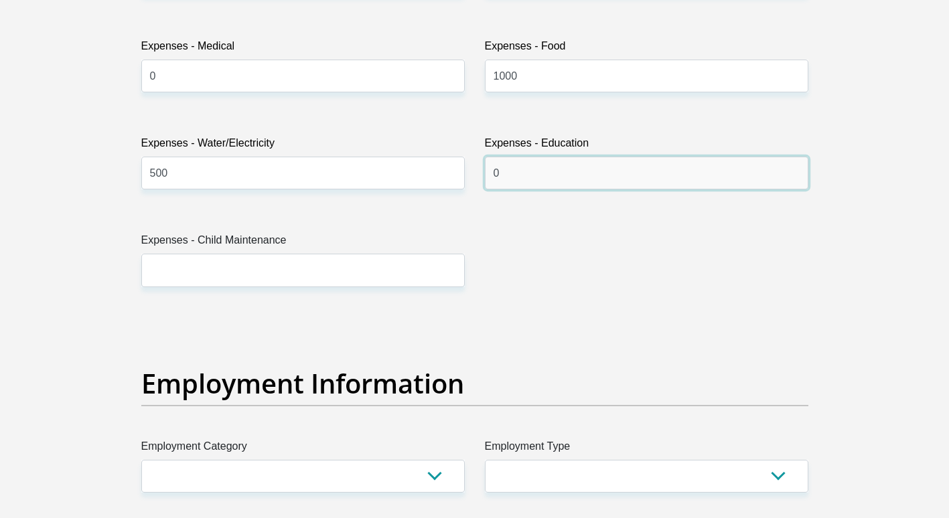
type input "0"
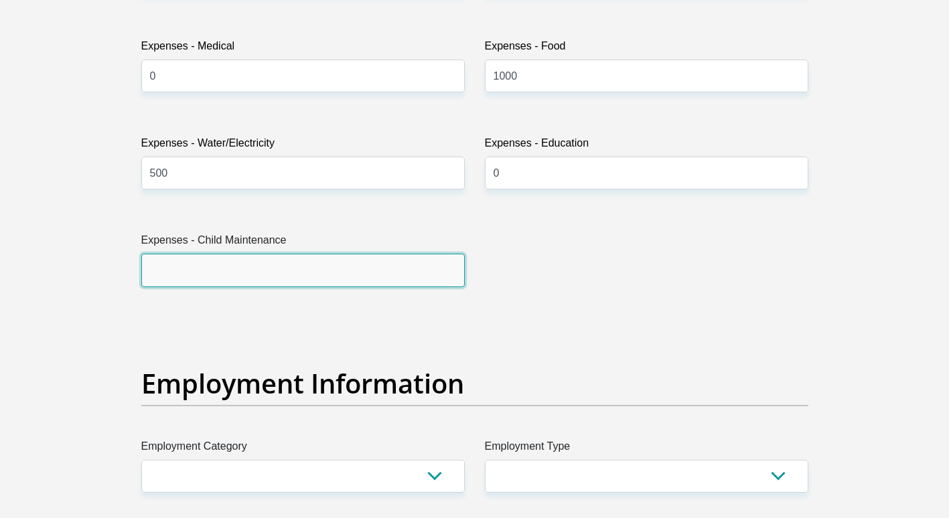
click at [306, 274] on input "Expenses - Child Maintenance" at bounding box center [302, 270] width 323 height 33
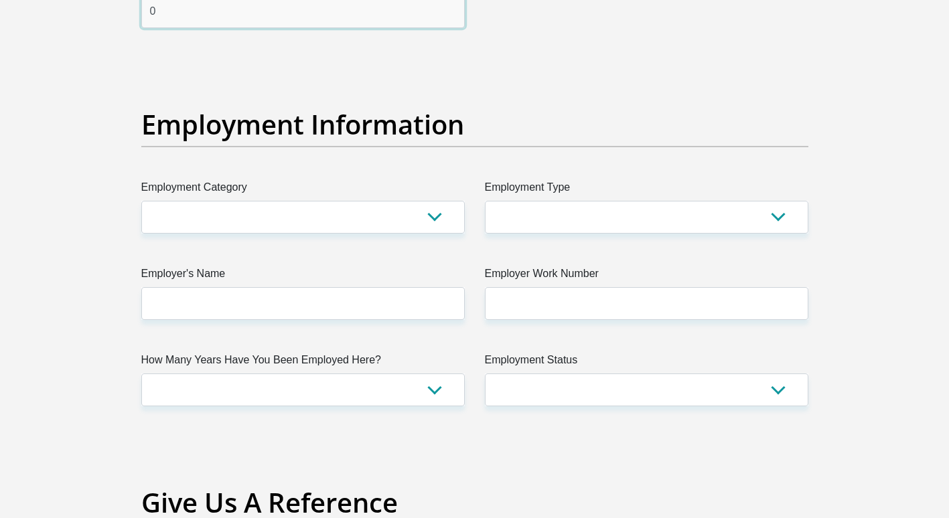
scroll to position [2343, 0]
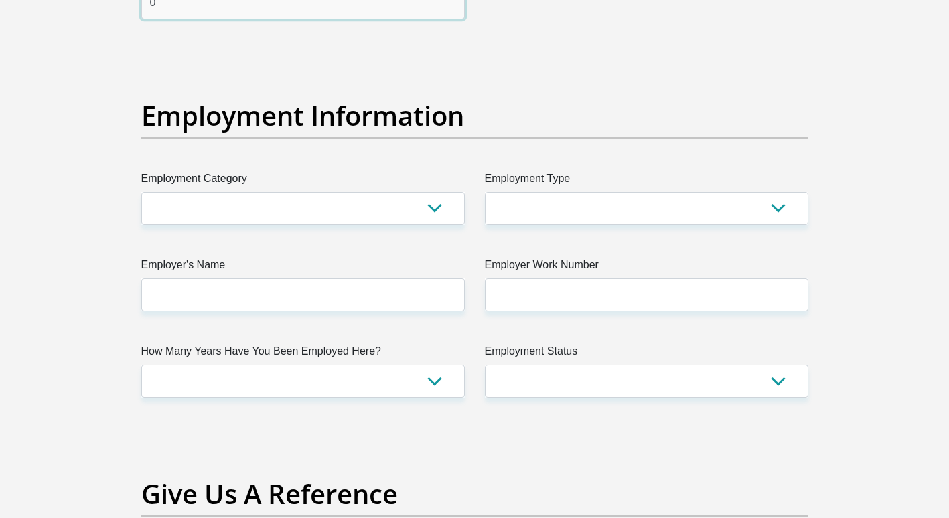
type input "0"
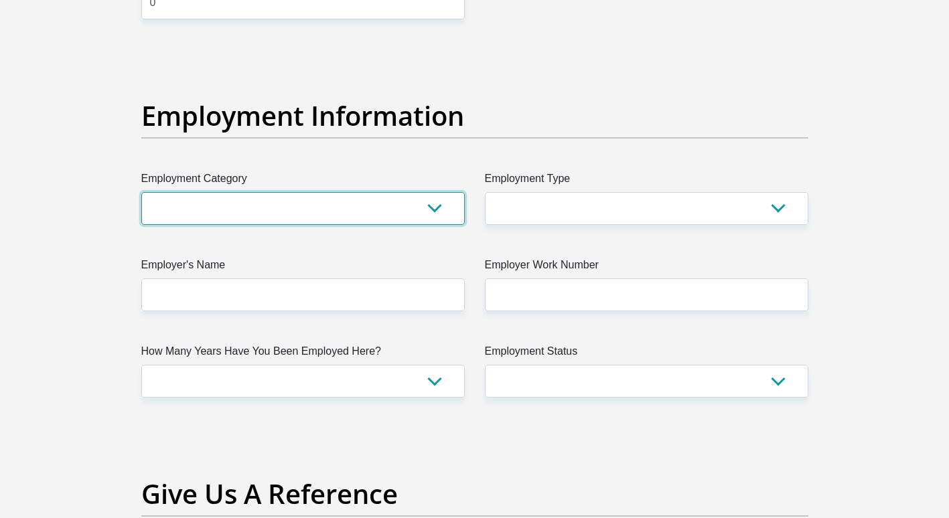
click at [435, 202] on select "AGRICULTURE ALCOHOL & TOBACCO CONSTRUCTION MATERIALS METALLURGY EQUIPMENT FOR R…" at bounding box center [302, 208] width 323 height 33
select select "27"
click at [141, 192] on select "AGRICULTURE ALCOHOL & TOBACCO CONSTRUCTION MATERIALS METALLURGY EQUIPMENT FOR R…" at bounding box center [302, 208] width 323 height 33
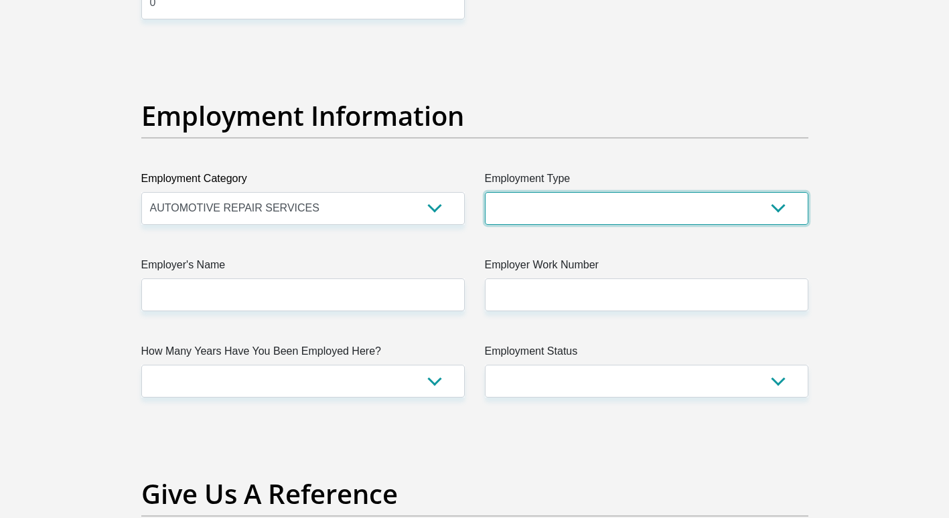
click at [527, 206] on select "College/Lecturer Craft Seller Creative Driver Executive Farmer Forces - Non Com…" at bounding box center [646, 208] width 323 height 33
select select "Unknown/Other"
click at [485, 192] on select "College/Lecturer Craft Seller Creative Driver Executive Farmer Forces - Non Com…" at bounding box center [646, 208] width 323 height 33
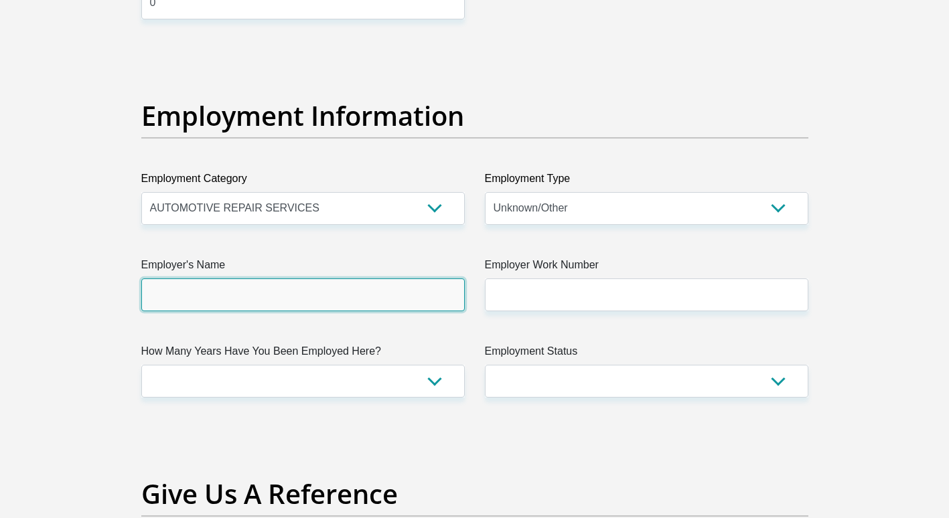
click at [199, 284] on input "Employer's Name" at bounding box center [302, 294] width 323 height 33
type input "Reeds"
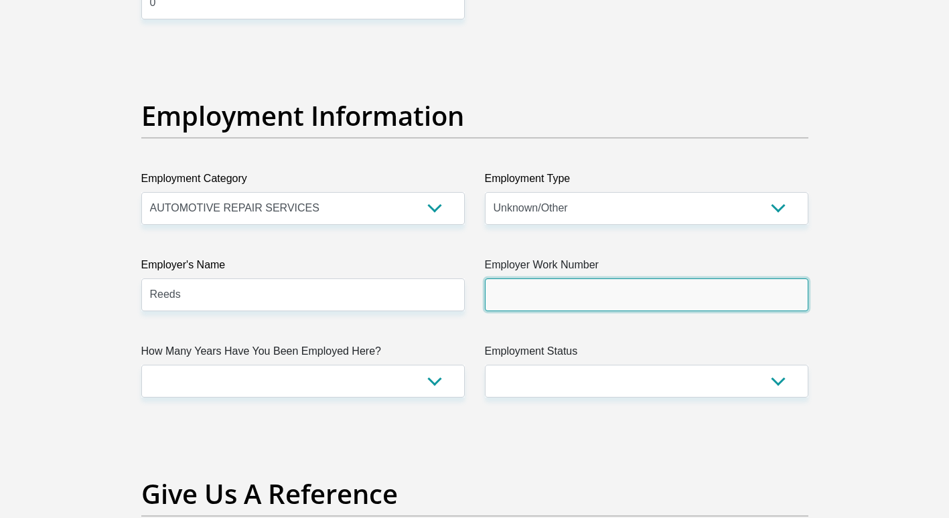
click at [531, 289] on input "Employer Work Number" at bounding box center [646, 294] width 323 height 33
click at [544, 287] on input "Employer Work Number" at bounding box center [646, 294] width 323 height 33
type input "0219562790"
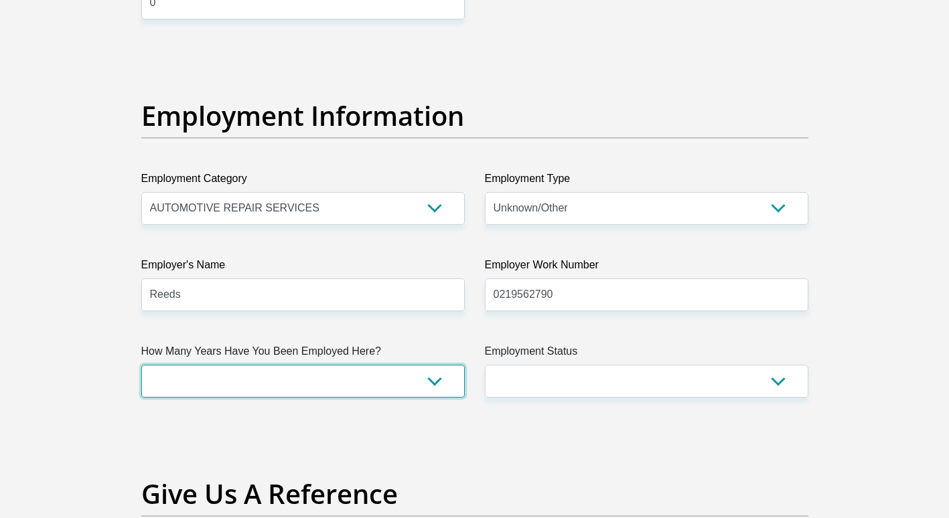
click at [378, 380] on select "less than 1 year 1-3 years 3-5 years 5+ years" at bounding box center [302, 381] width 323 height 33
select select "6"
click at [141, 365] on select "less than 1 year 1-3 years 3-5 years 5+ years" at bounding box center [302, 381] width 323 height 33
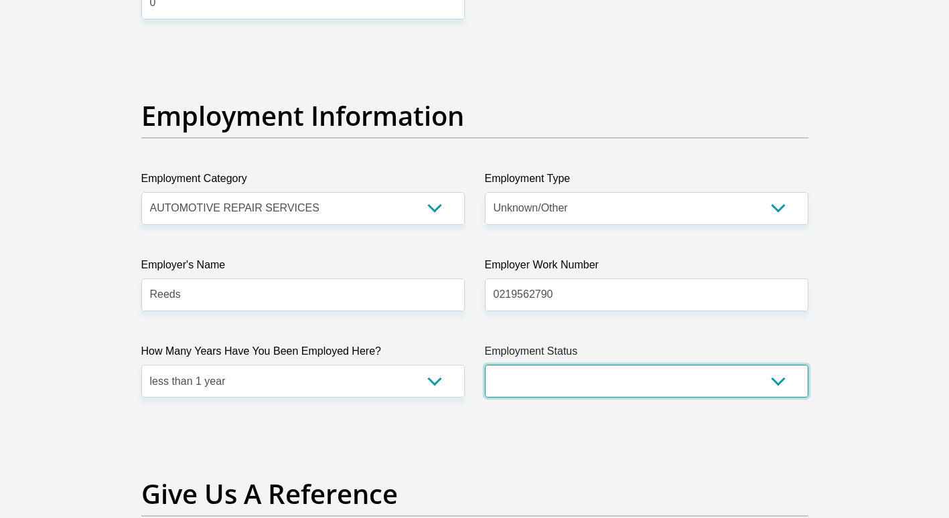
drag, startPoint x: 626, startPoint y: 375, endPoint x: 542, endPoint y: 394, distance: 86.4
click at [622, 378] on select "Permanent/Full-time Part-time/Casual Contract Worker Self-Employed Housewife Re…" at bounding box center [646, 381] width 323 height 33
select select "1"
click at [485, 365] on select "Permanent/Full-time Part-time/Casual Contract Worker Self-Employed Housewife Re…" at bounding box center [646, 381] width 323 height 33
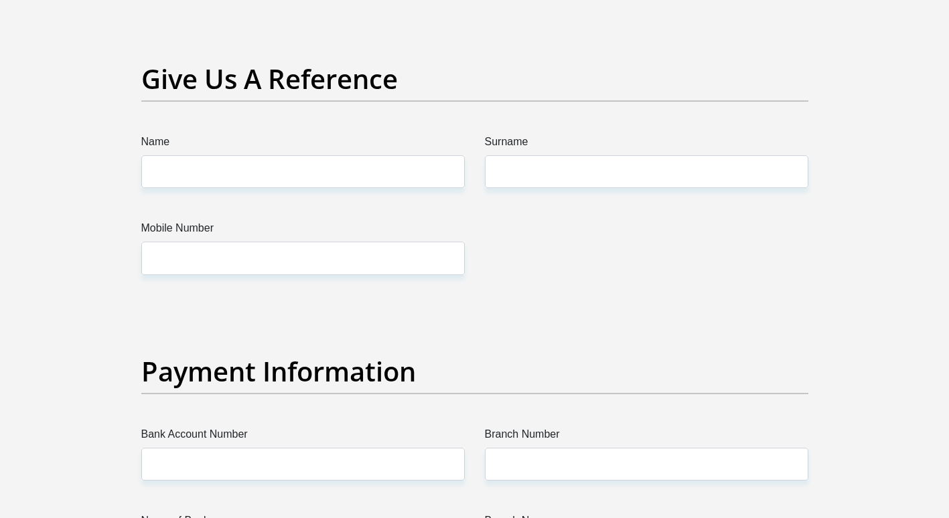
scroll to position [2611, 0]
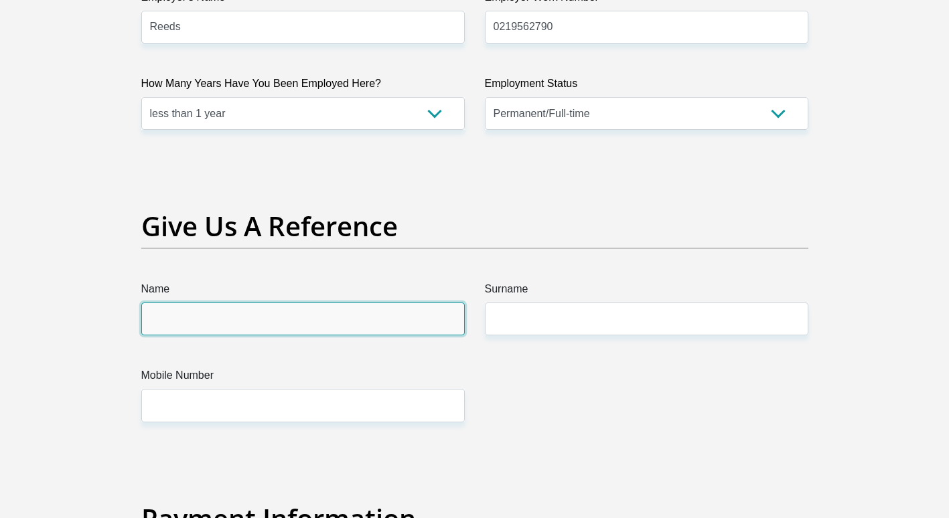
click at [222, 314] on input "Name" at bounding box center [302, 319] width 323 height 33
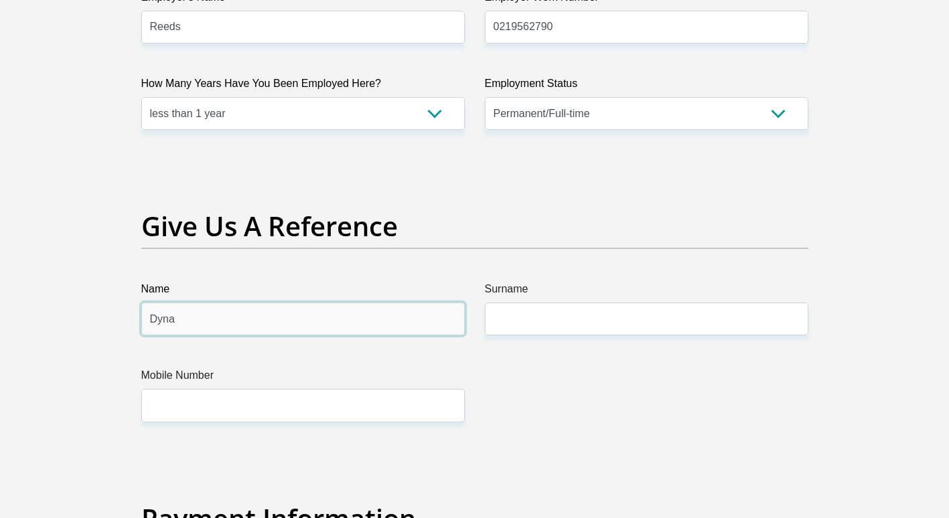
type input "Dyna"
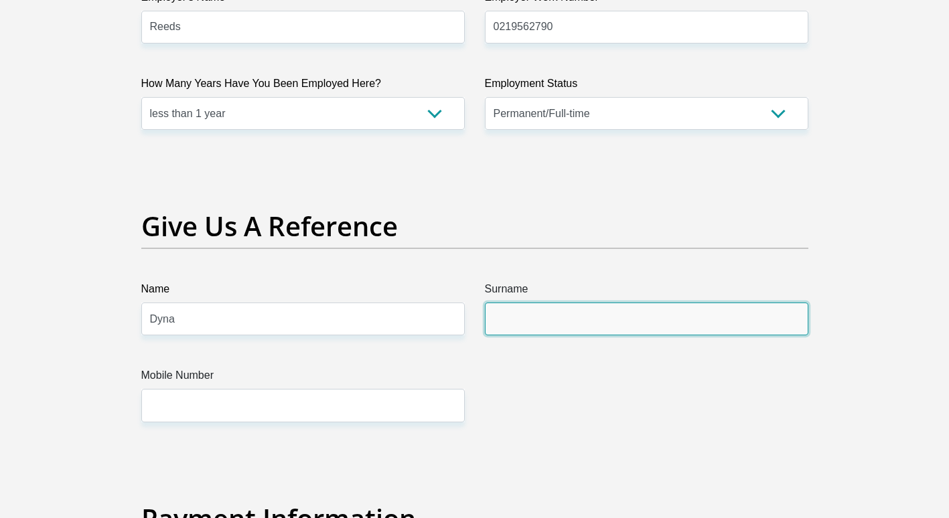
click at [564, 325] on input "Surname" at bounding box center [646, 319] width 323 height 33
type input "PAILE"
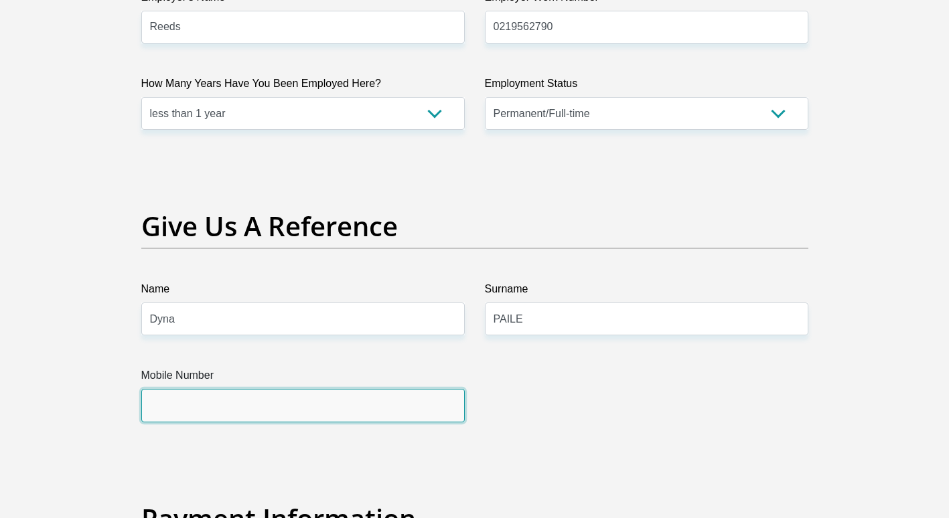
click at [245, 406] on input "Mobile Number" at bounding box center [302, 405] width 323 height 33
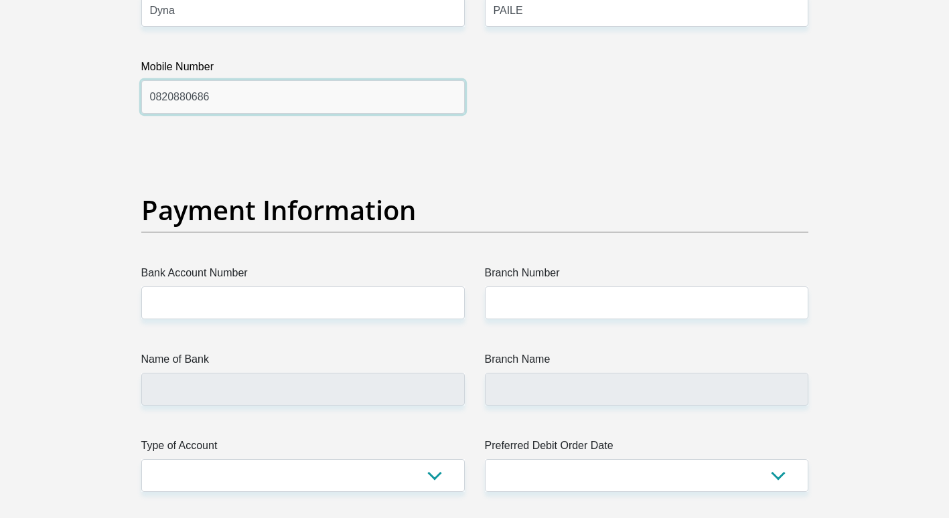
scroll to position [2946, 0]
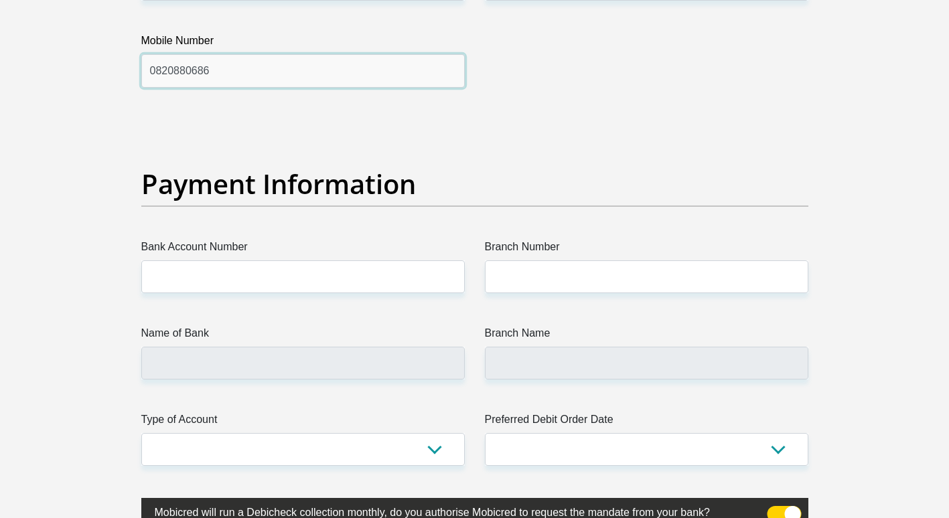
type input "0820880686"
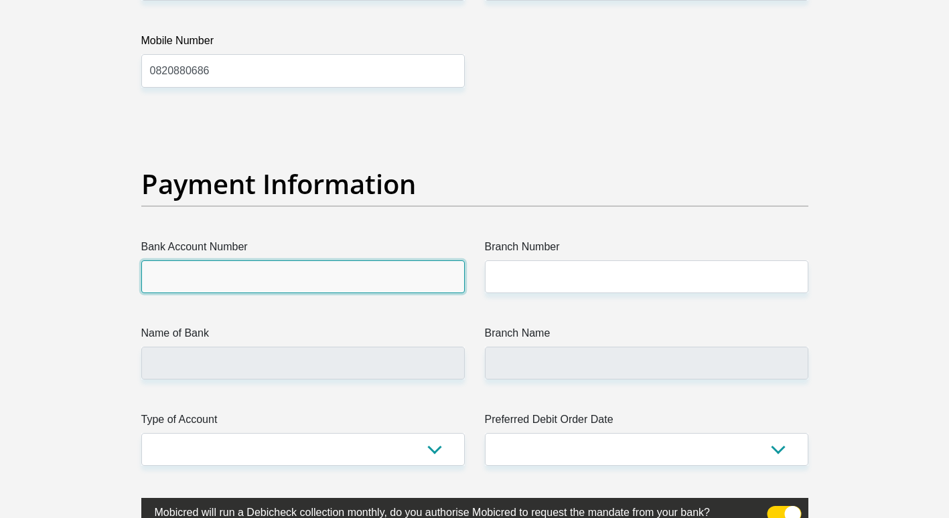
click at [246, 269] on input "Bank Account Number" at bounding box center [302, 276] width 323 height 33
type input "7"
type input "1751785163"
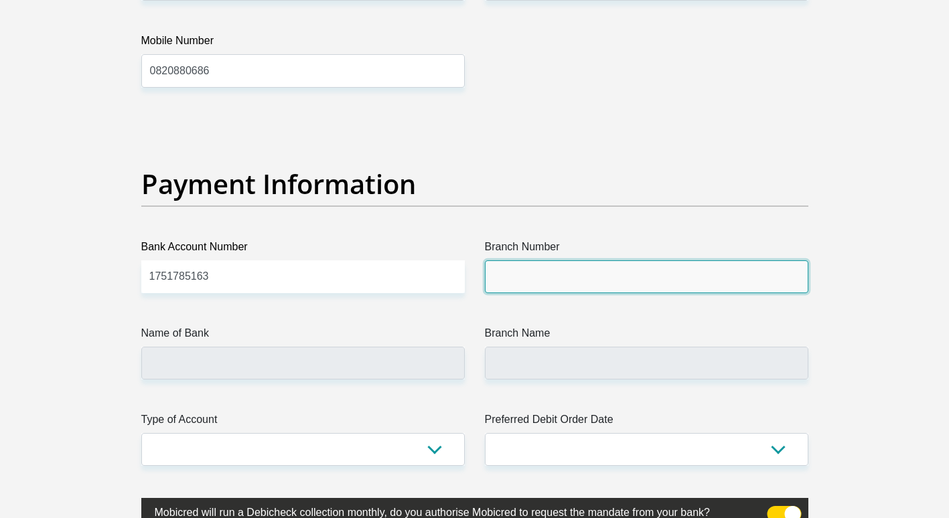
click at [591, 276] on input "Branch Number" at bounding box center [646, 276] width 323 height 33
click at [542, 291] on input "Branch Number" at bounding box center [646, 276] width 323 height 33
type input "470010"
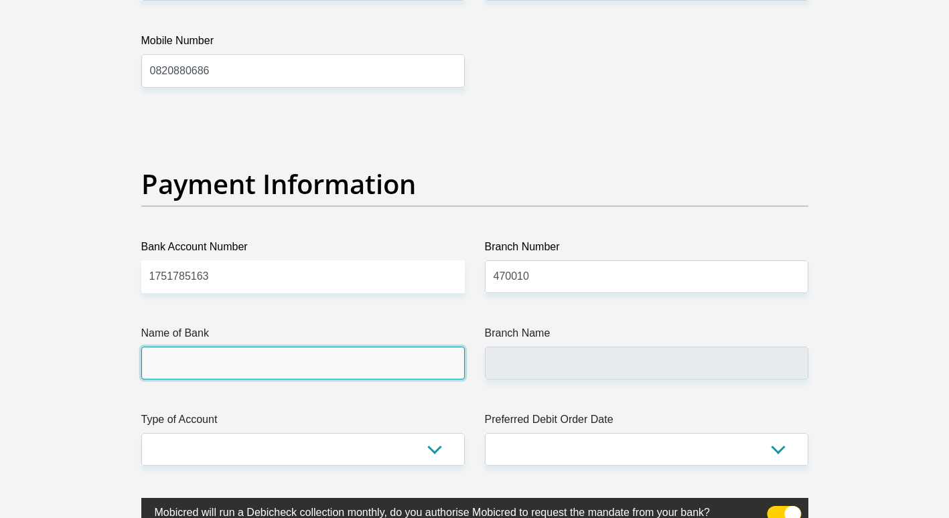
click at [201, 379] on input "Name of Bank" at bounding box center [302, 363] width 323 height 33
type input "CAPITEC BANK LIMITED"
type input "CAPITEC BANK CPC"
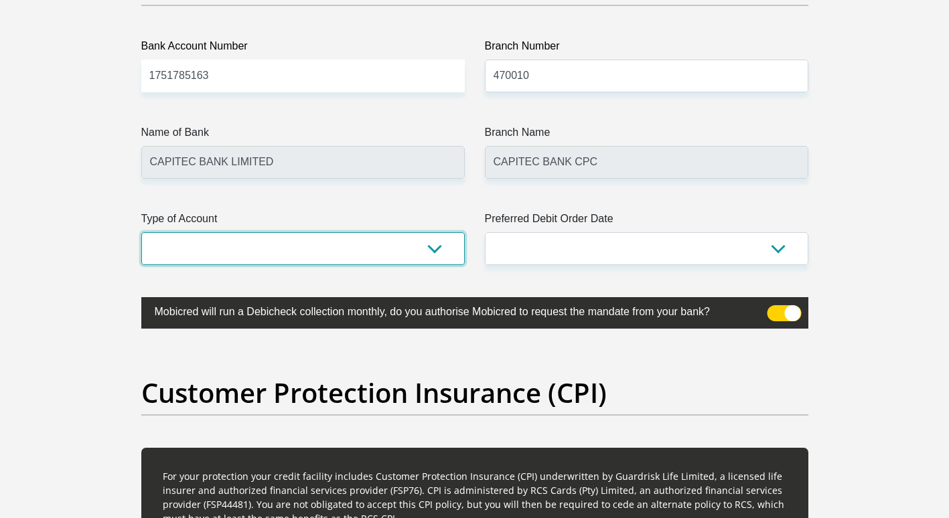
click at [441, 240] on select "Cheque Savings" at bounding box center [302, 248] width 323 height 33
select select "SAV"
click at [141, 232] on select "Cheque Savings" at bounding box center [302, 248] width 323 height 33
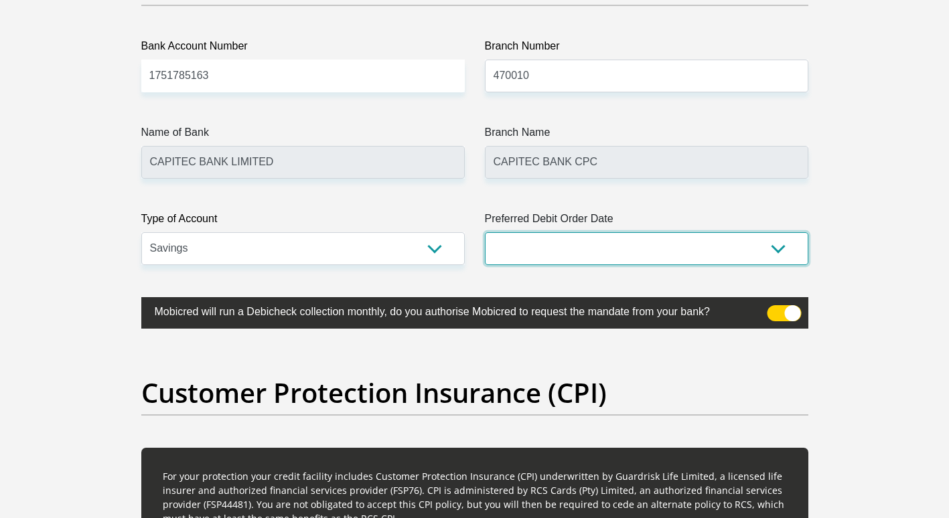
click at [560, 241] on select "1st 2nd 3rd 4th 5th 7th 18th 19th 20th 21st 22nd 23rd 24th 25th 26th 27th 28th …" at bounding box center [646, 248] width 323 height 33
select select "27"
click at [485, 232] on select "1st 2nd 3rd 4th 5th 7th 18th 19th 20th 21st 22nd 23rd 24th 25th 26th 27th 28th …" at bounding box center [646, 248] width 323 height 33
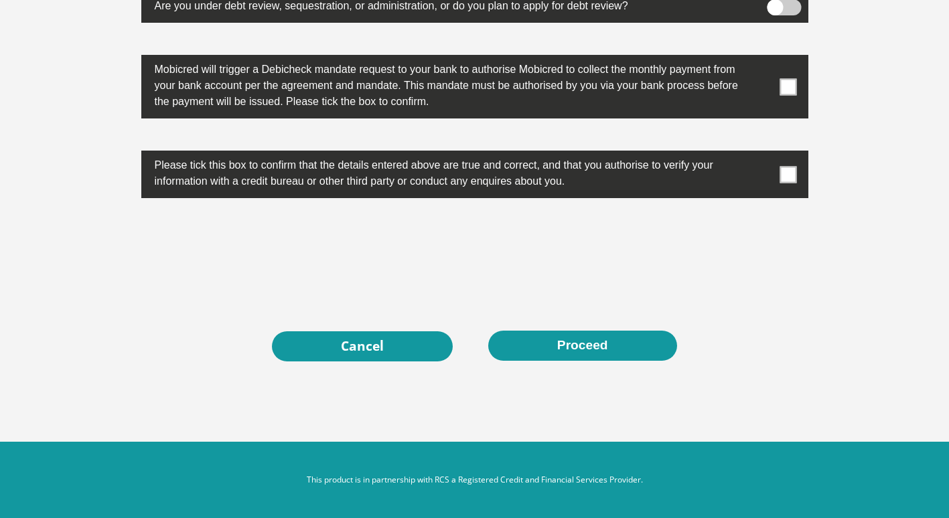
scroll to position [4285, 0]
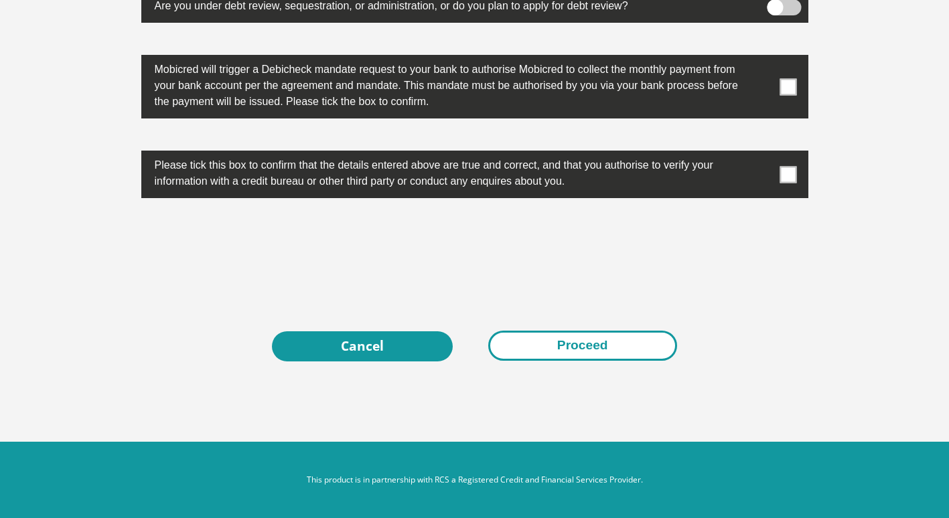
click at [544, 339] on button "Proceed" at bounding box center [582, 346] width 189 height 30
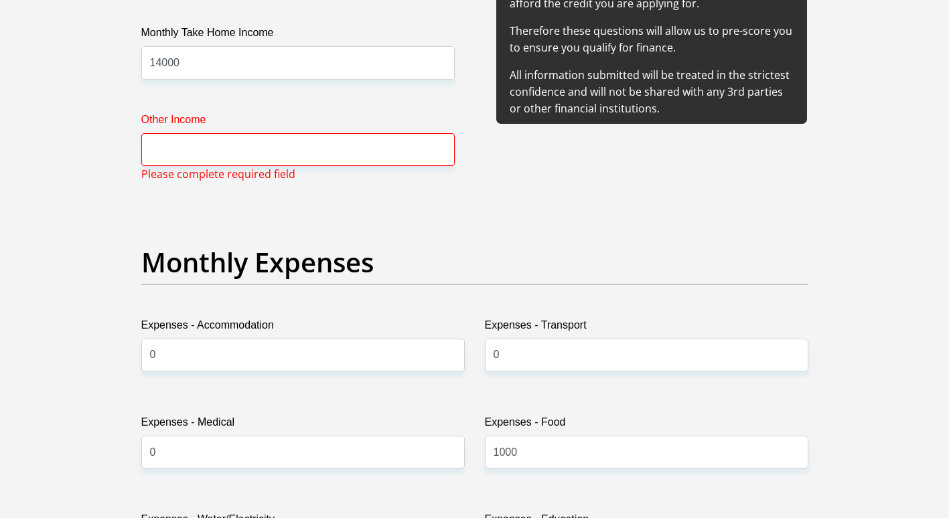
scroll to position [1664, 0]
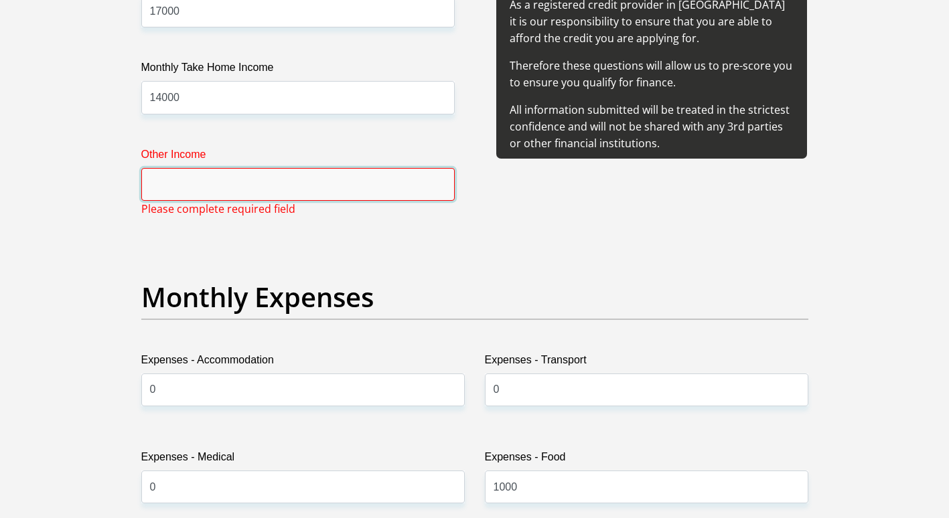
click at [254, 195] on input "Other Income" at bounding box center [297, 184] width 313 height 33
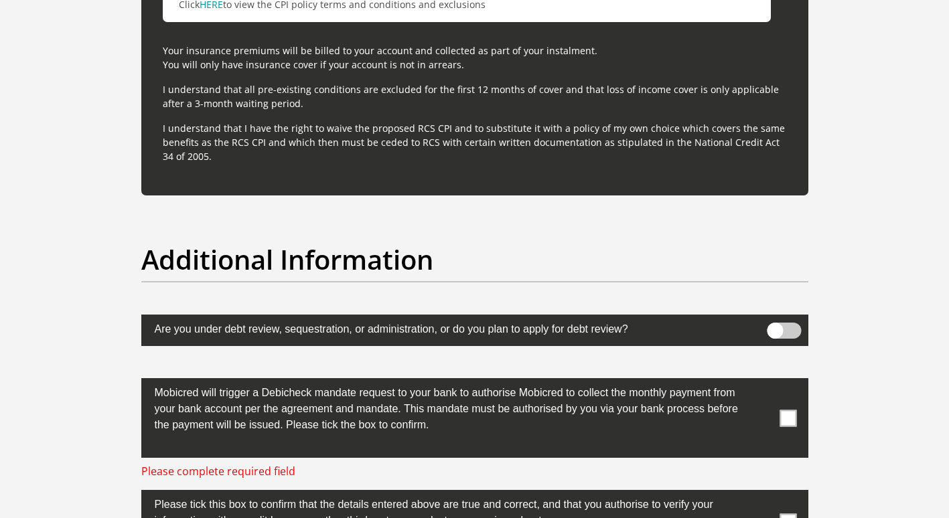
scroll to position [4074, 0]
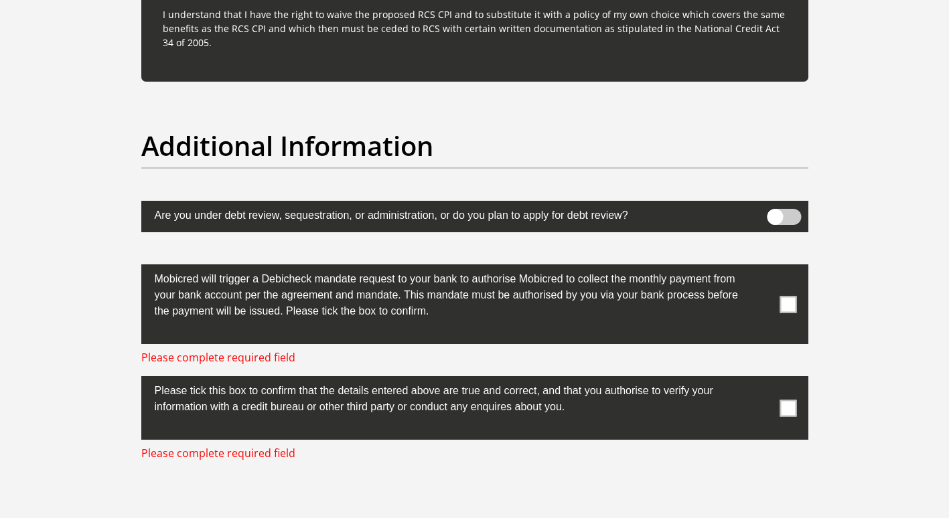
type input "0"
click at [789, 304] on span at bounding box center [787, 304] width 17 height 17
click at [761, 268] on input "checkbox" at bounding box center [761, 268] width 0 height 0
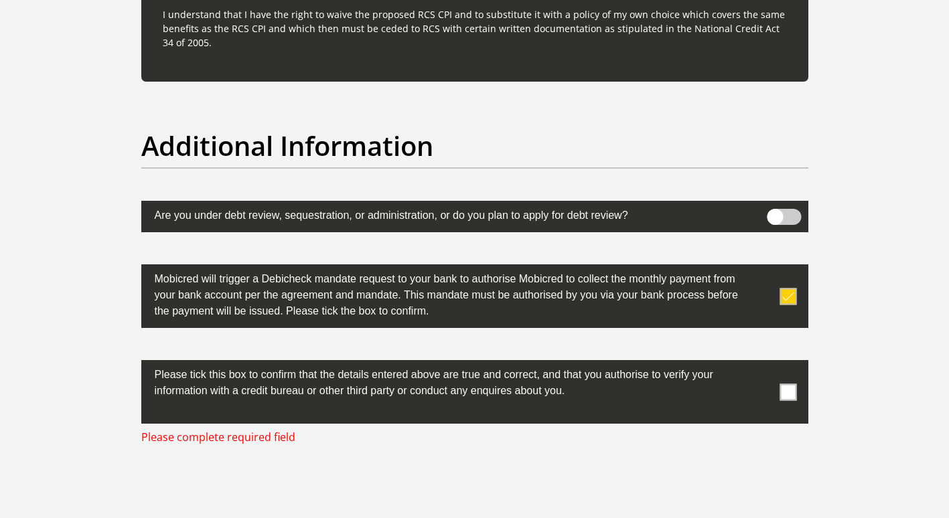
drag, startPoint x: 792, startPoint y: 395, endPoint x: 773, endPoint y: 396, distance: 19.4
click at [793, 395] on span at bounding box center [787, 392] width 17 height 17
click at [761, 364] on input "checkbox" at bounding box center [761, 364] width 0 height 0
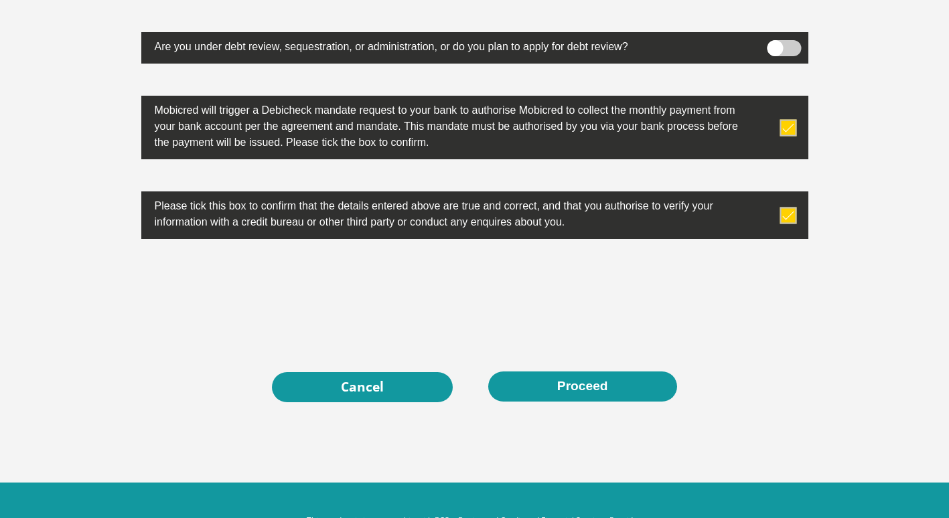
scroll to position [4285, 0]
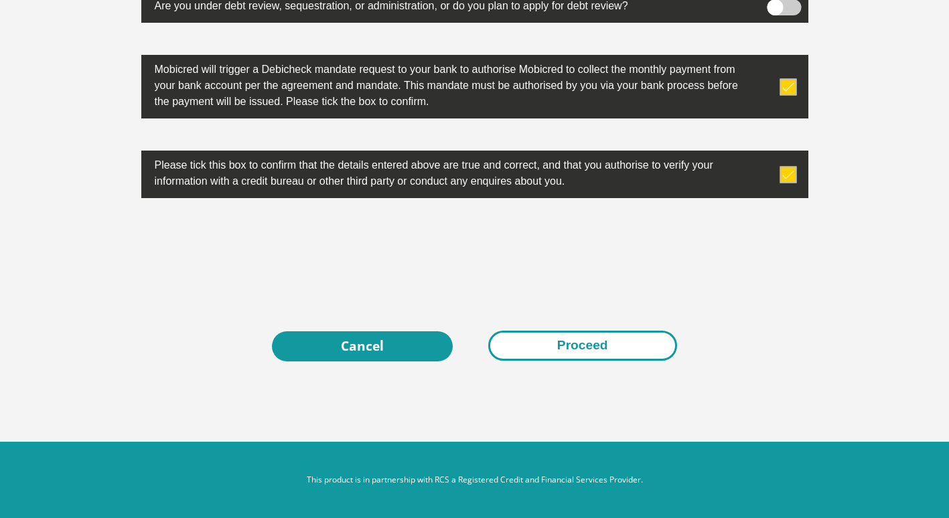
click at [558, 344] on button "Proceed" at bounding box center [582, 346] width 189 height 30
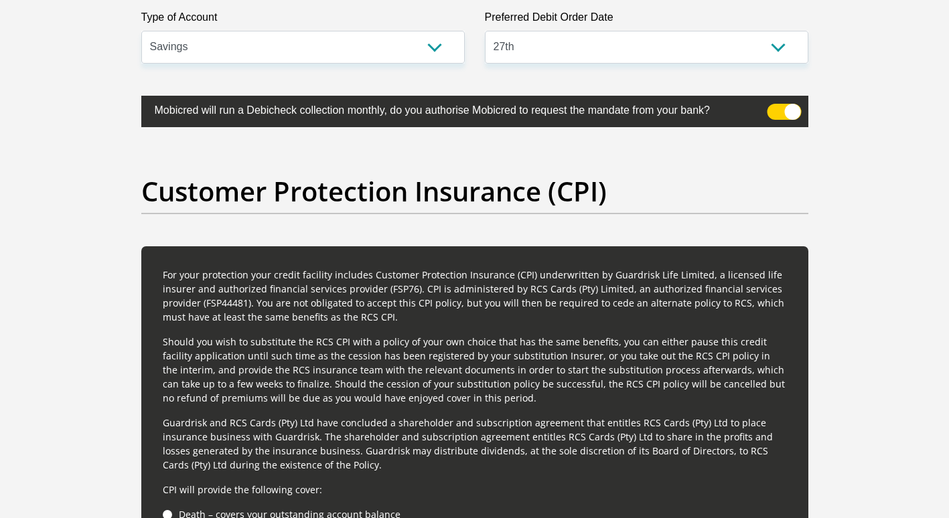
scroll to position [3147, 0]
